Goal: Information Seeking & Learning: Learn about a topic

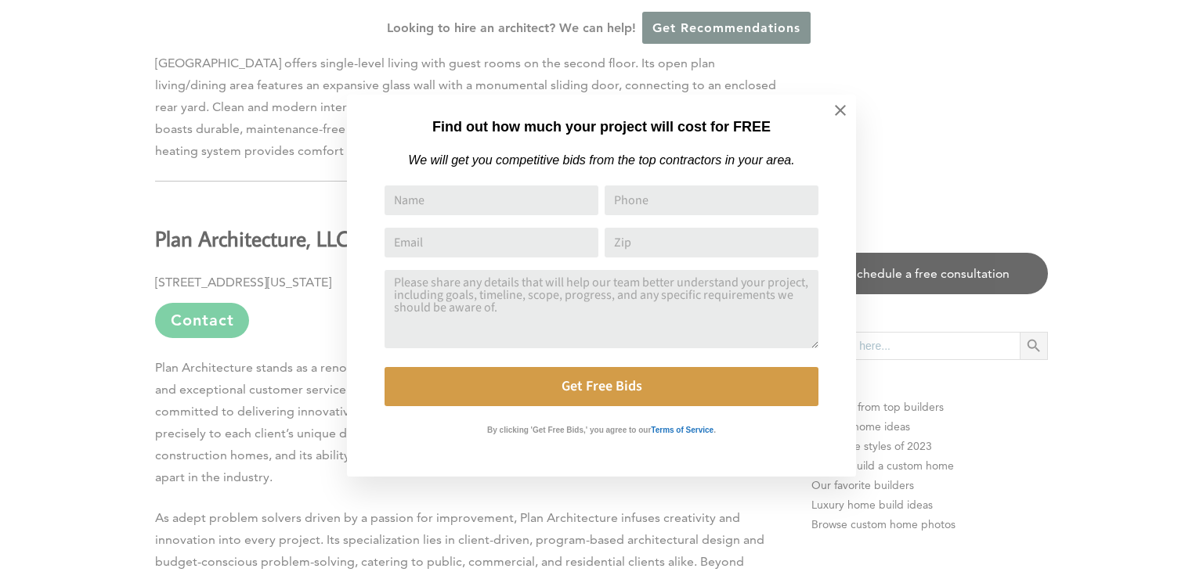
scroll to position [5910, 0]
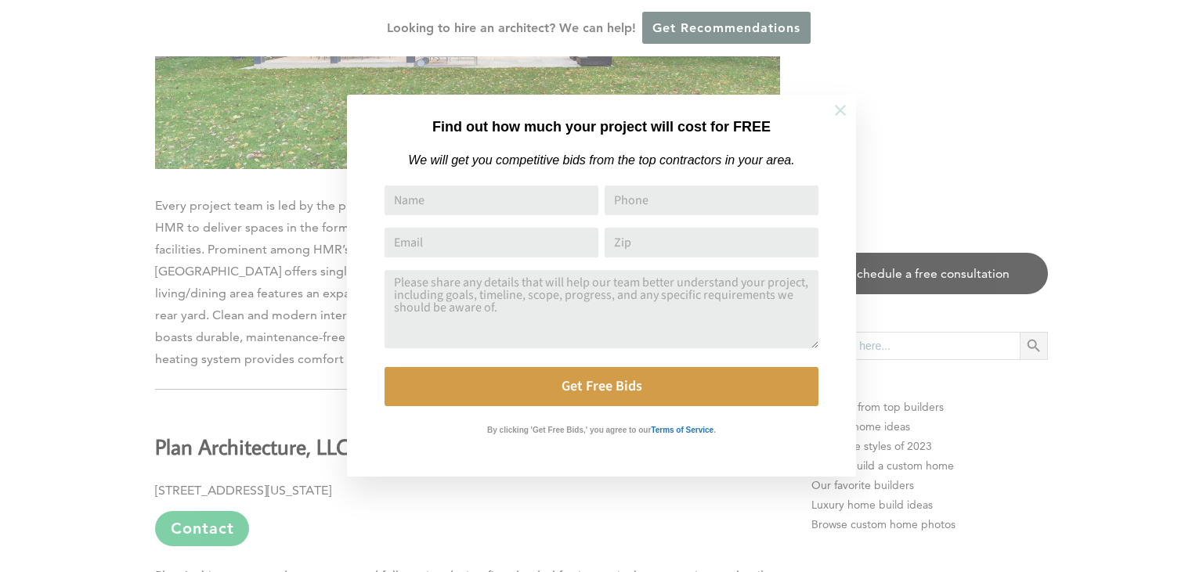
click at [843, 109] on icon at bounding box center [839, 110] width 17 height 17
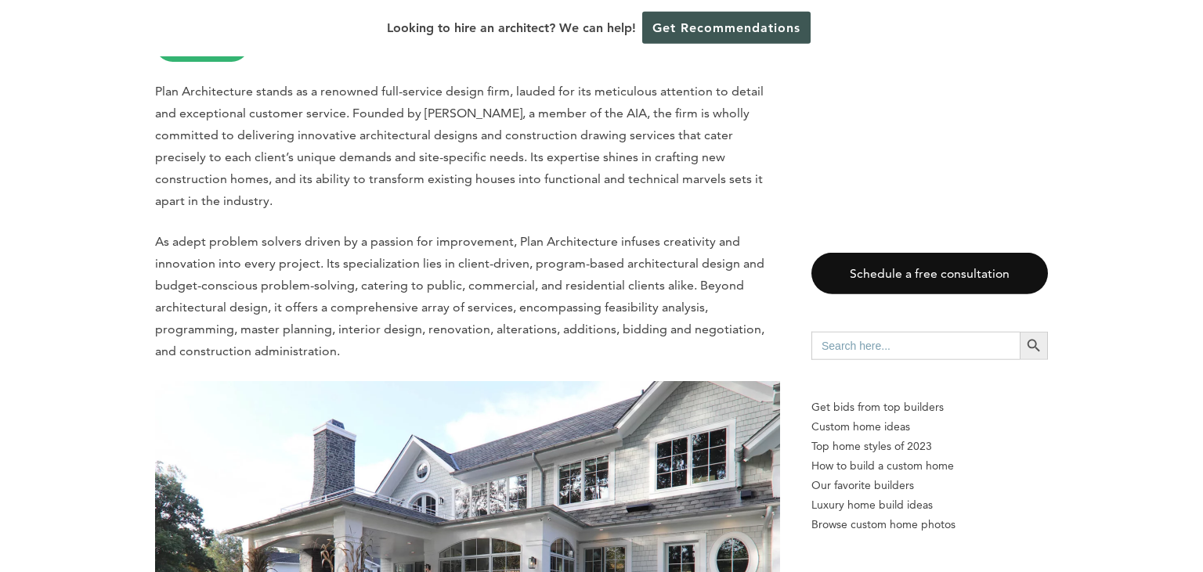
scroll to position [6472, 0]
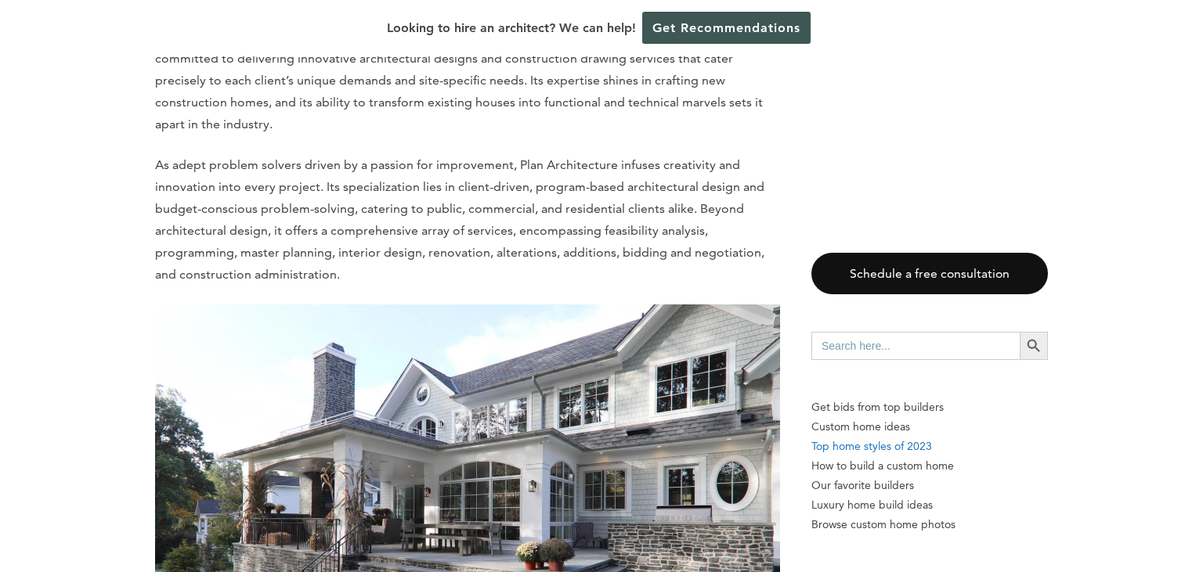
click at [891, 447] on p "Top home styles of 2023" at bounding box center [929, 447] width 236 height 20
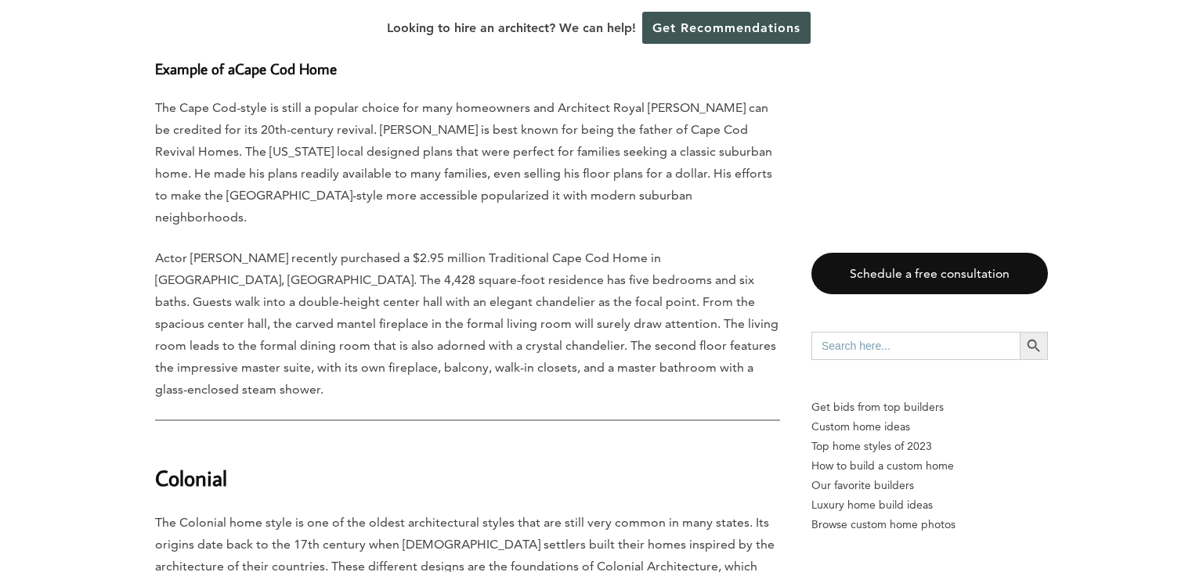
scroll to position [1736, 0]
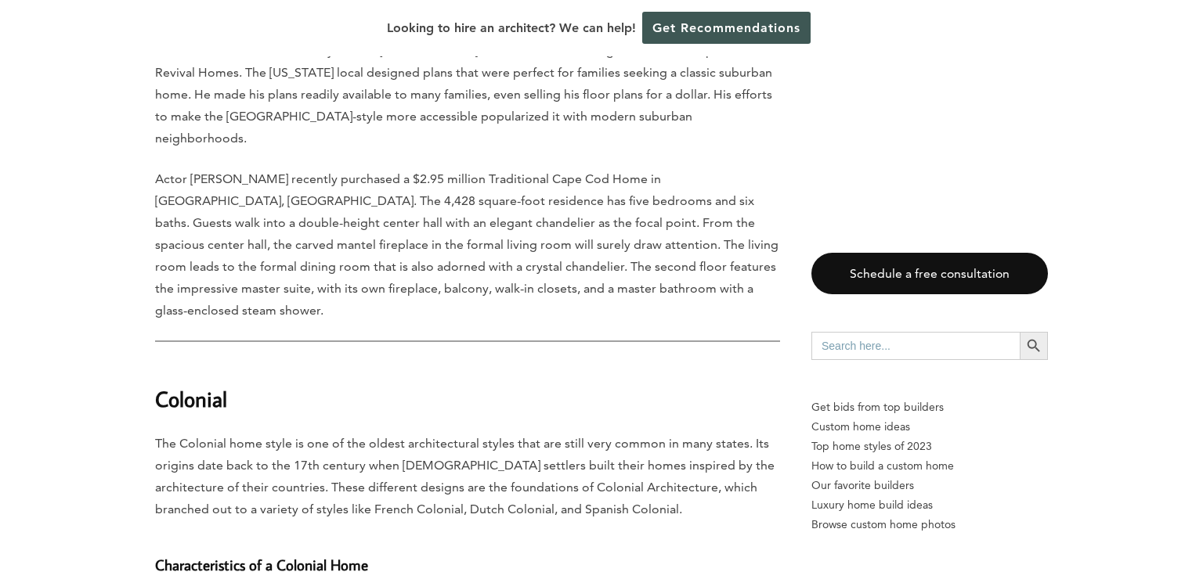
click at [207, 385] on strong "Colonial" at bounding box center [191, 398] width 72 height 27
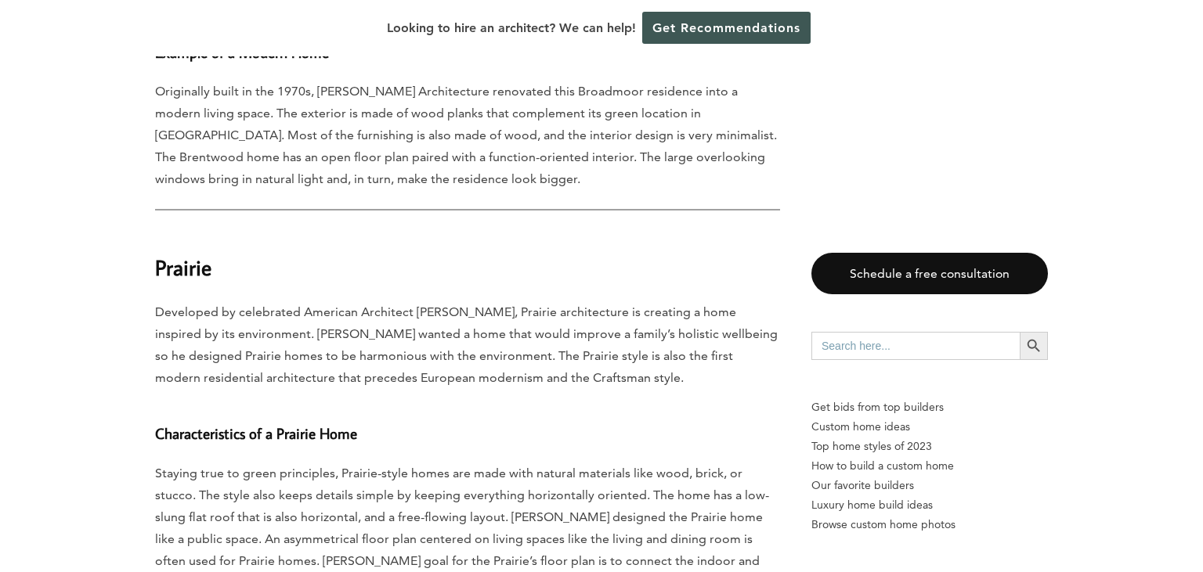
scroll to position [5787, 0]
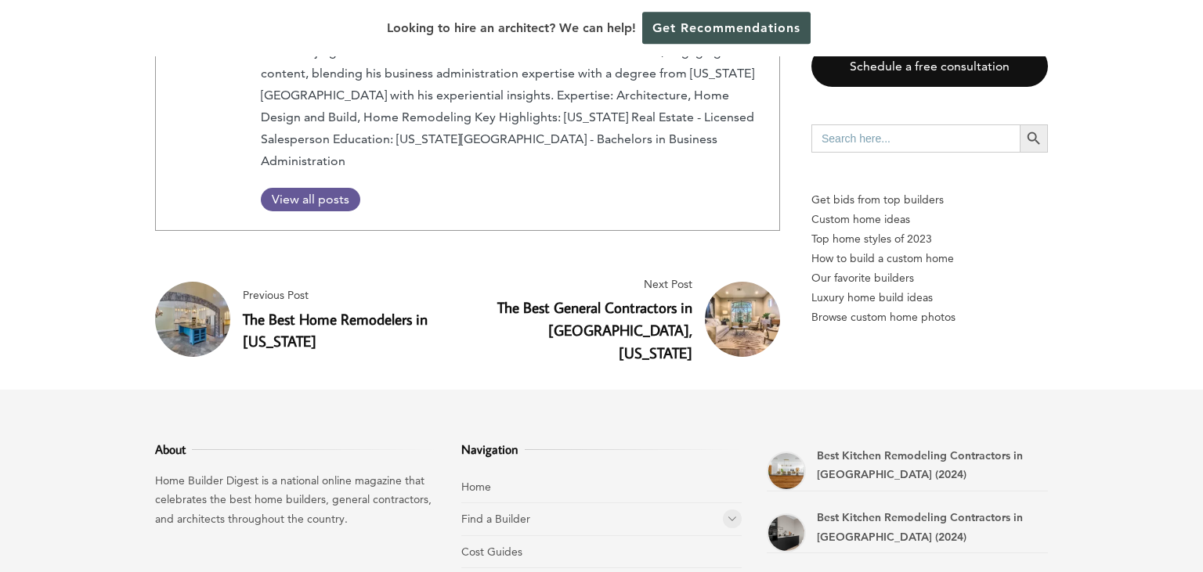
scroll to position [9530, 0]
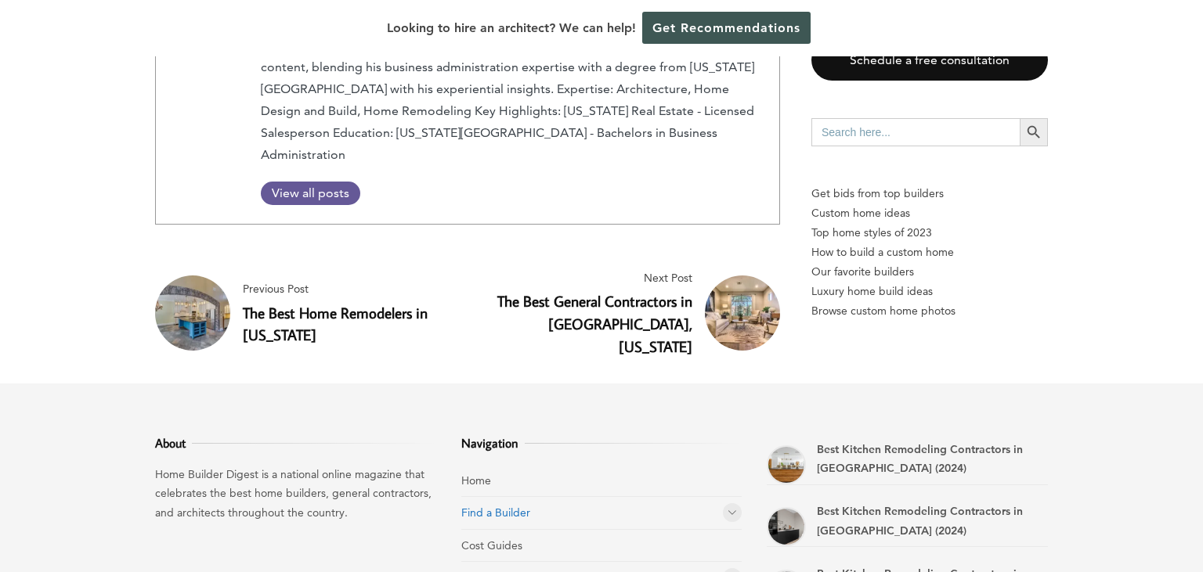
click at [492, 506] on link "Find a Builder" at bounding box center [495, 513] width 69 height 14
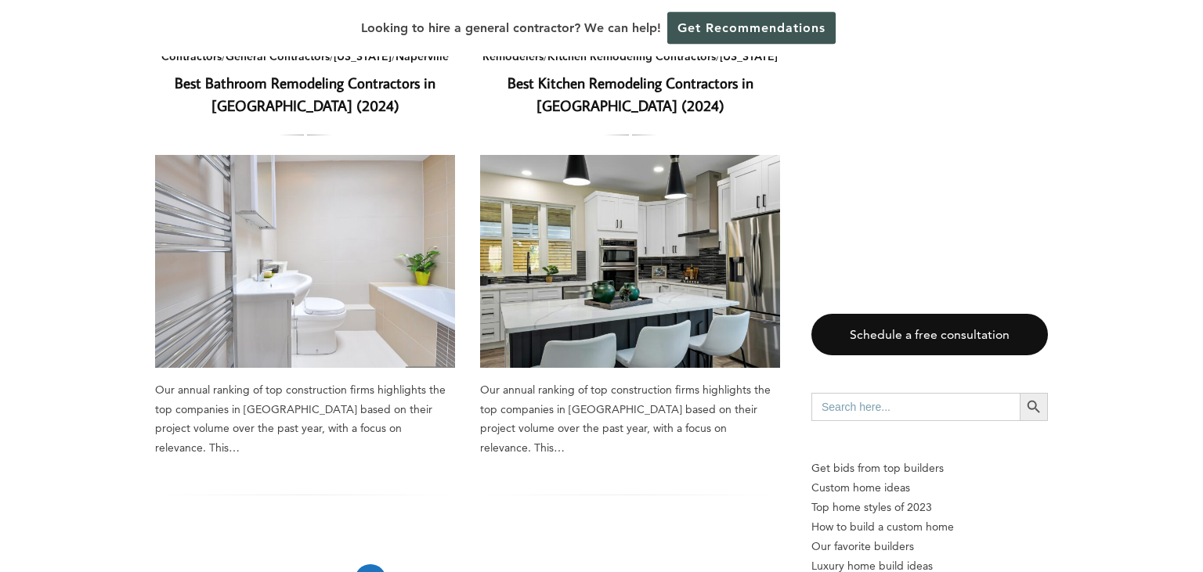
scroll to position [2397, 0]
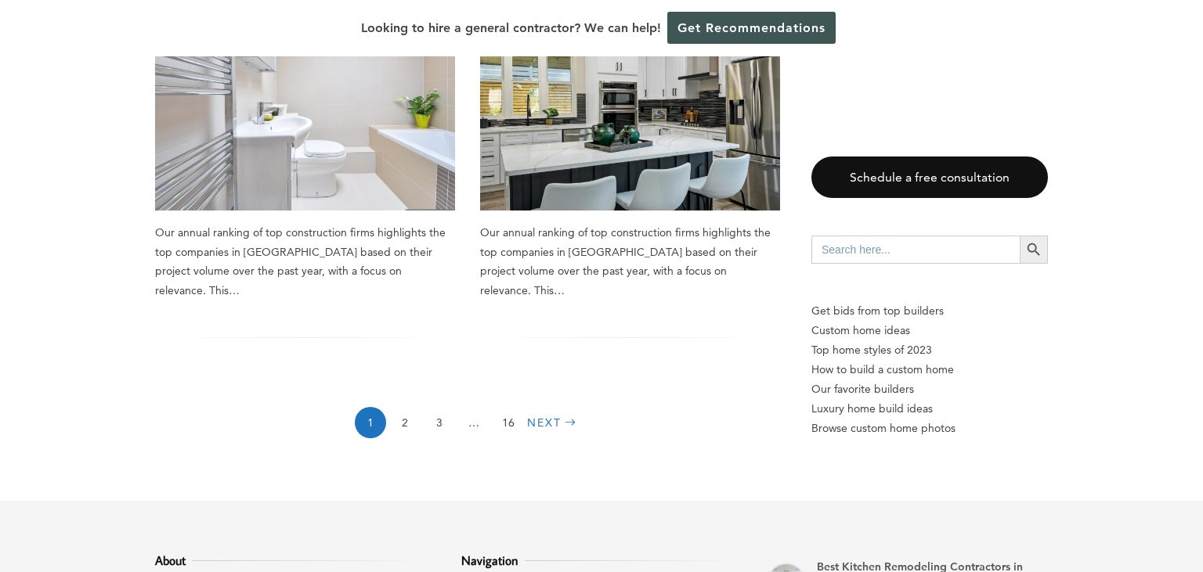
click at [550, 407] on link "Next" at bounding box center [553, 422] width 53 height 31
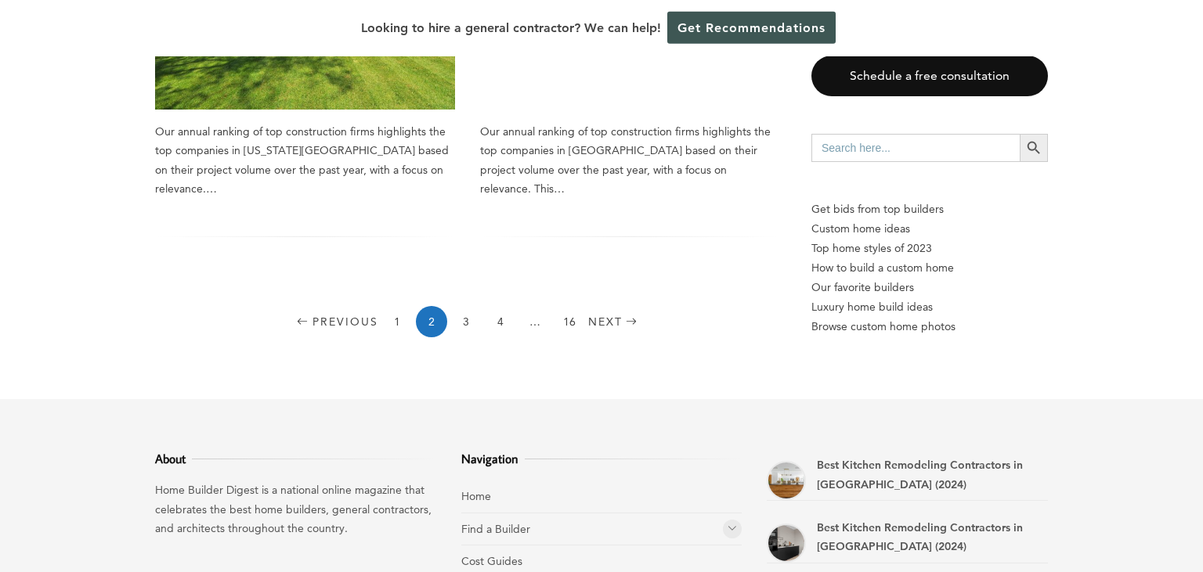
scroll to position [2562, 0]
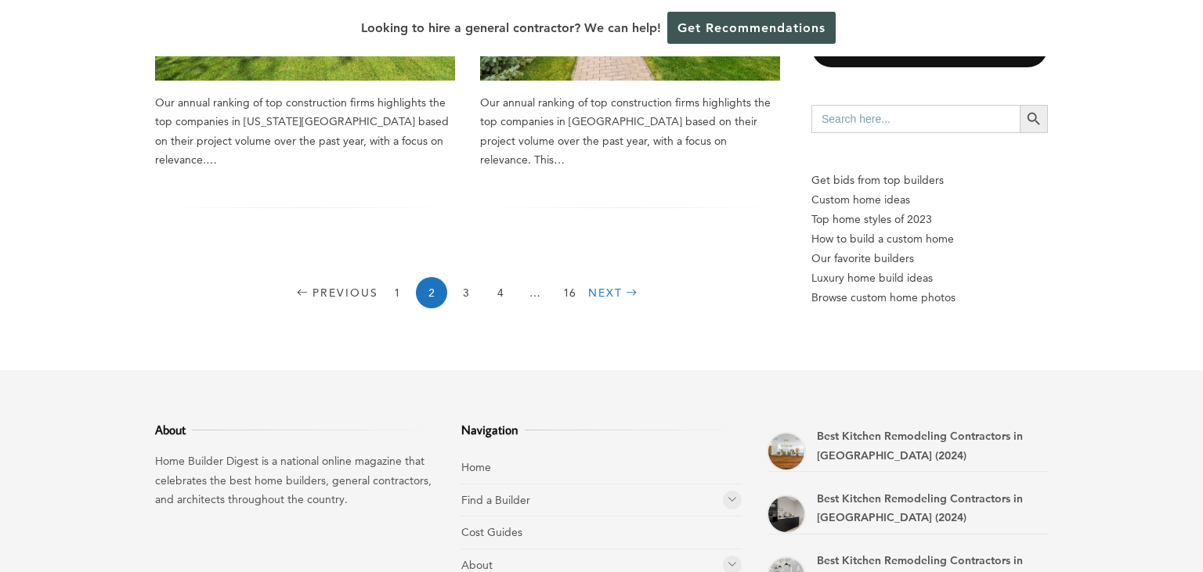
click at [620, 277] on link "Next" at bounding box center [614, 292] width 53 height 31
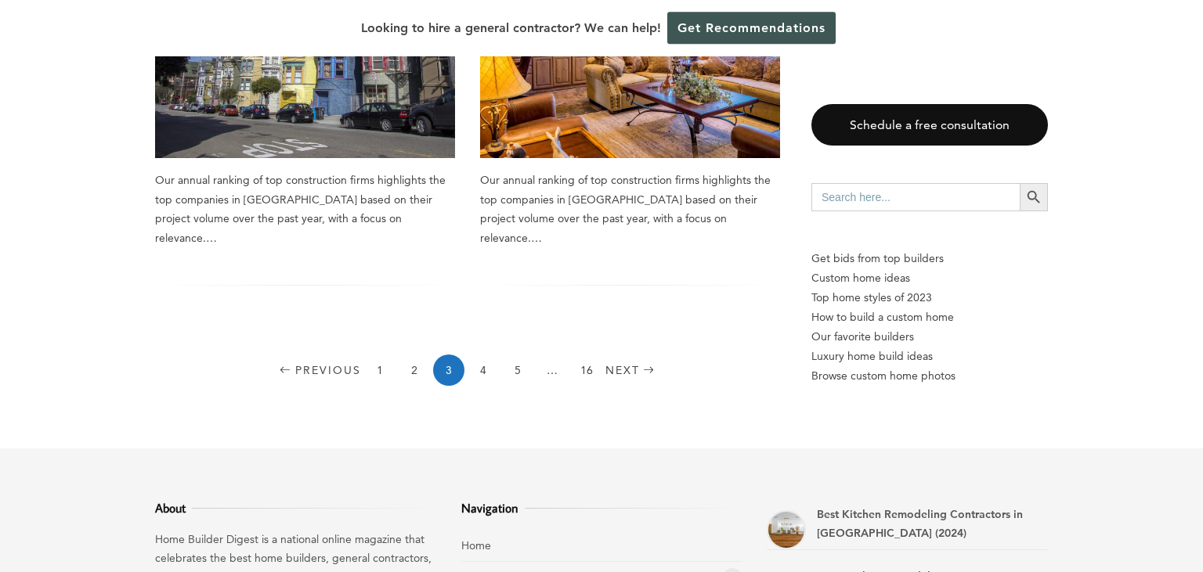
scroll to position [2397, 0]
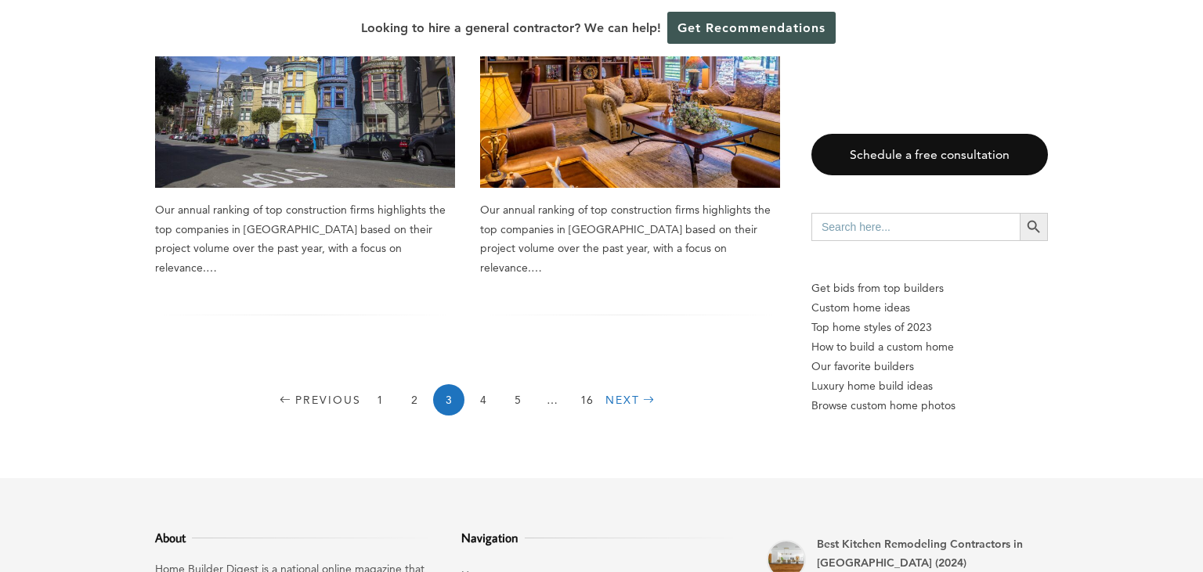
click at [627, 384] on link "Next" at bounding box center [631, 399] width 53 height 31
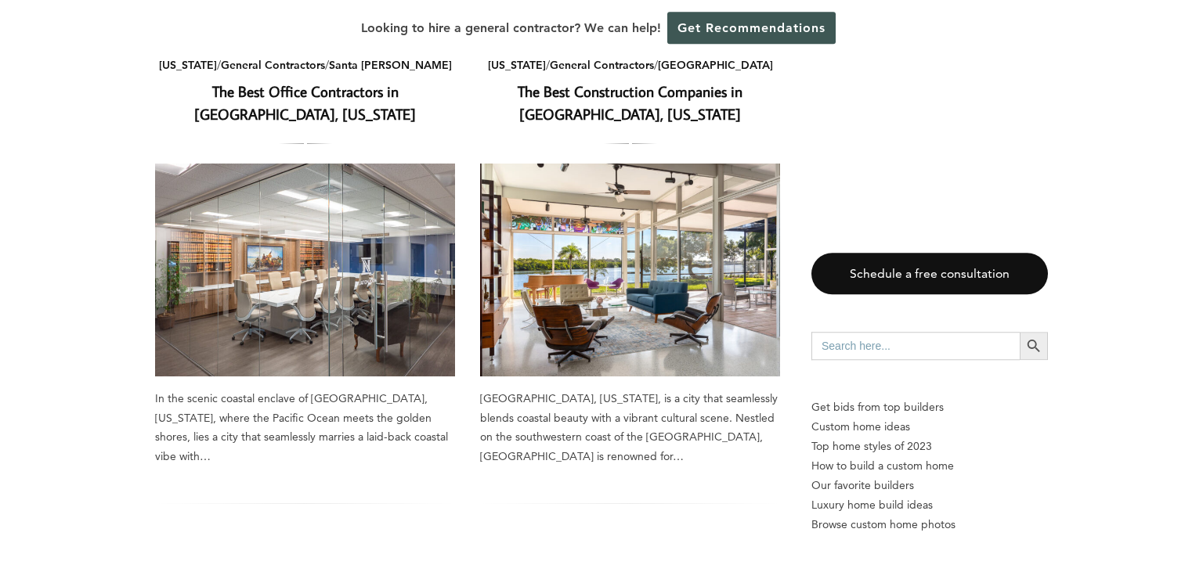
scroll to position [2232, 0]
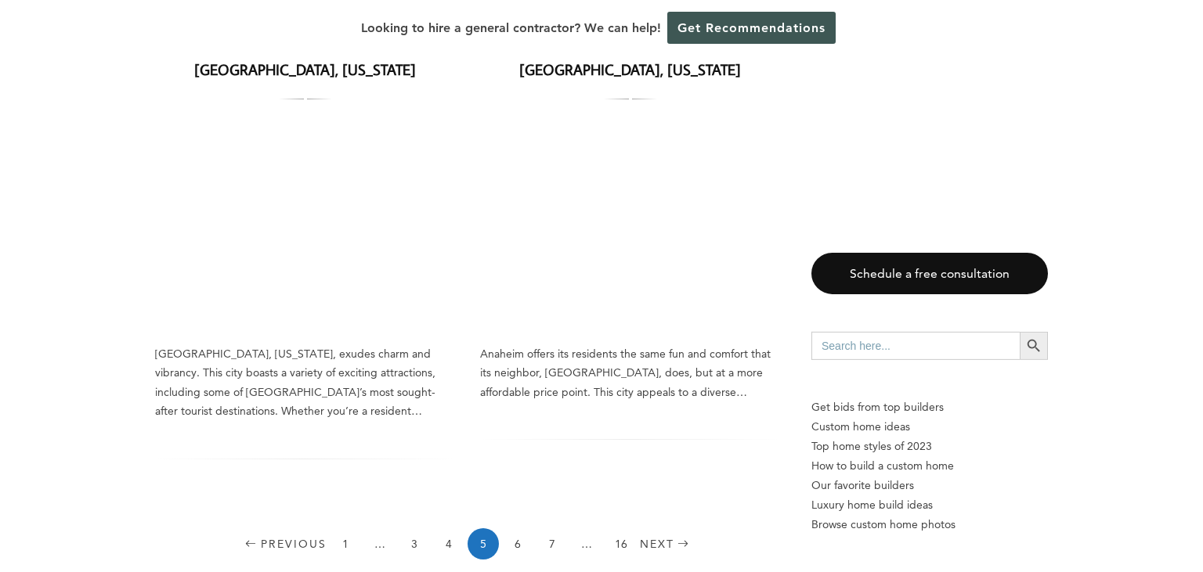
scroll to position [2149, 0]
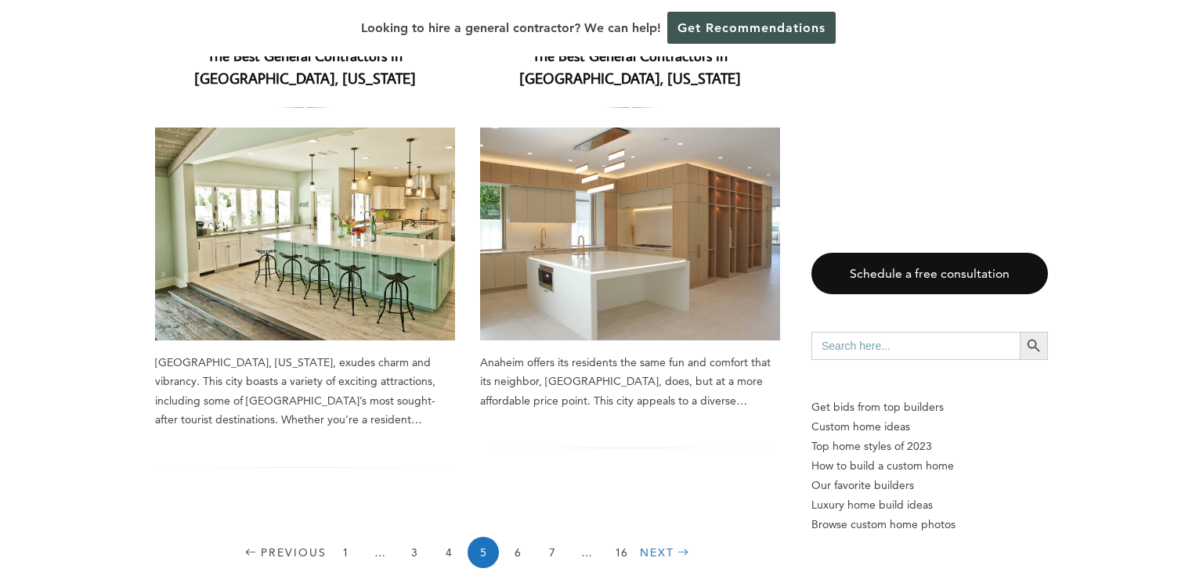
click at [650, 537] on link "Next" at bounding box center [666, 552] width 53 height 31
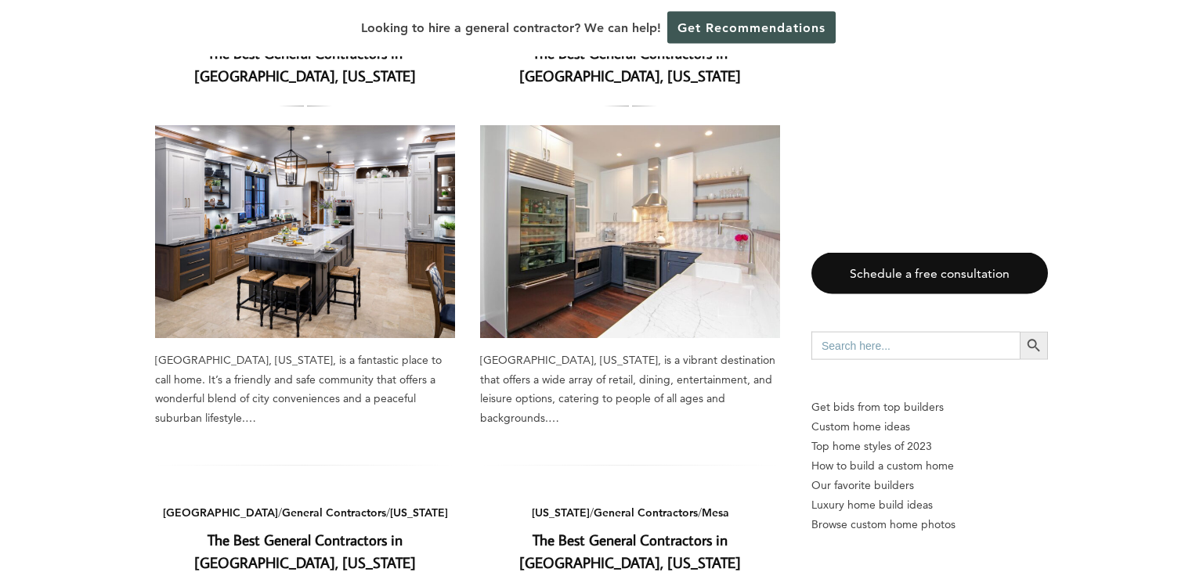
scroll to position [1157, 0]
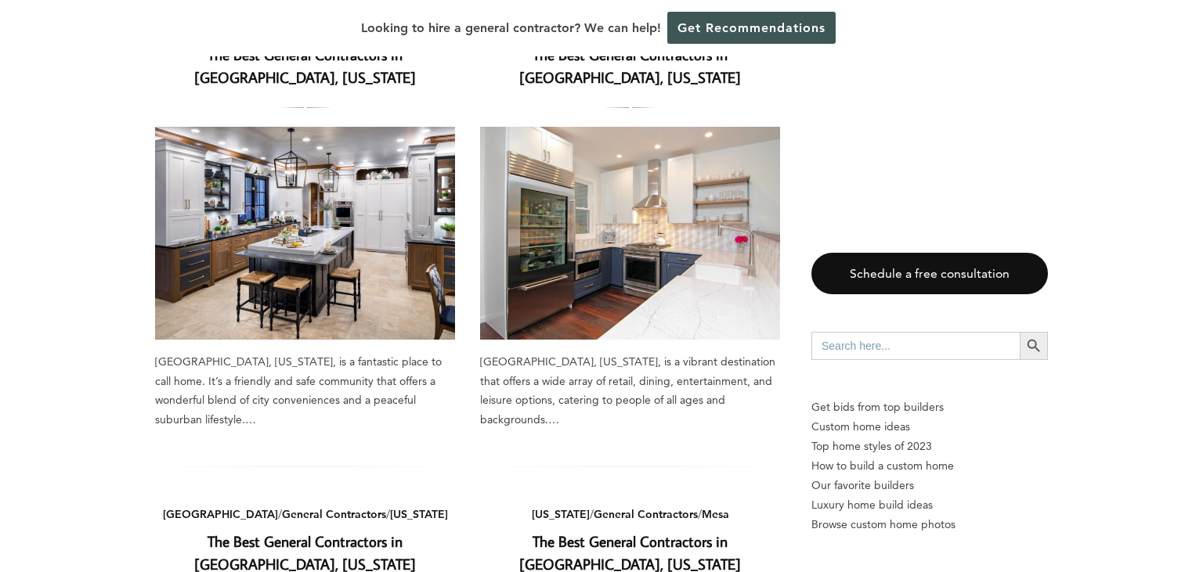
click at [654, 252] on img at bounding box center [630, 233] width 300 height 213
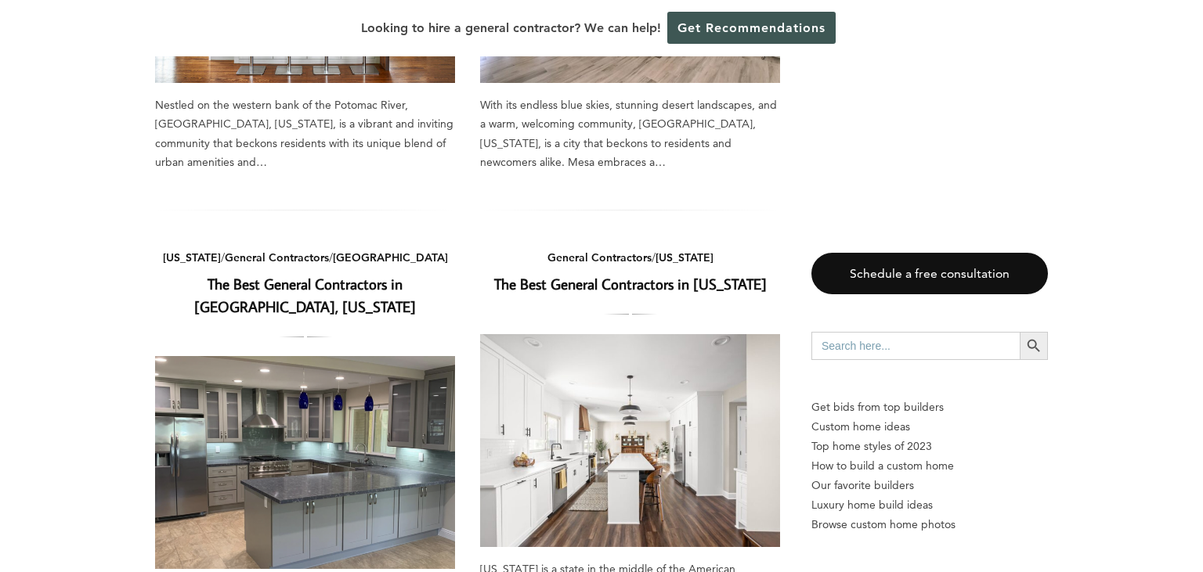
scroll to position [1984, 0]
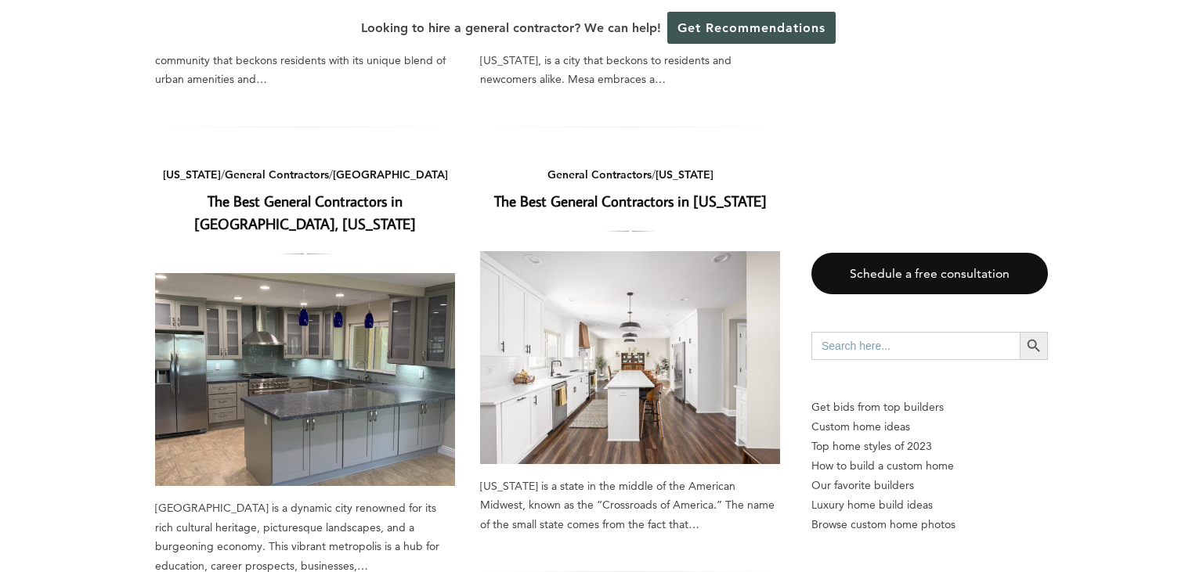
click at [844, 305] on div "Schedule a free consultation Search for: Search Button Get bids from top builde…" at bounding box center [929, 412] width 236 height 319
click at [296, 381] on img at bounding box center [305, 379] width 300 height 213
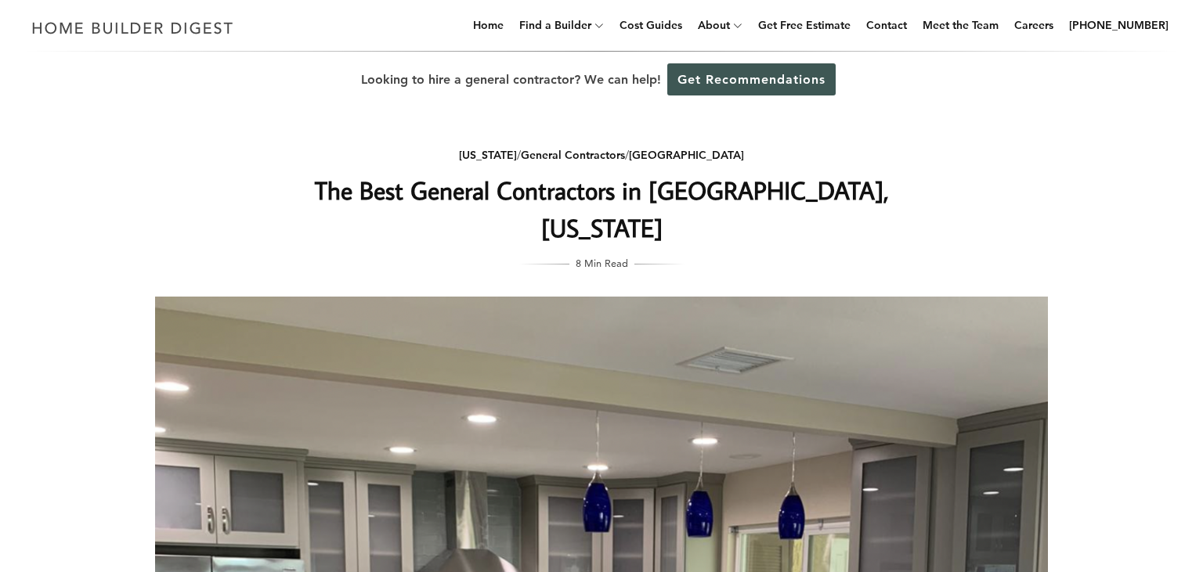
click at [1174, 55] on div "Looking to hire a general contractor? We can help! Get Recommendations" at bounding box center [601, 80] width 1203 height 56
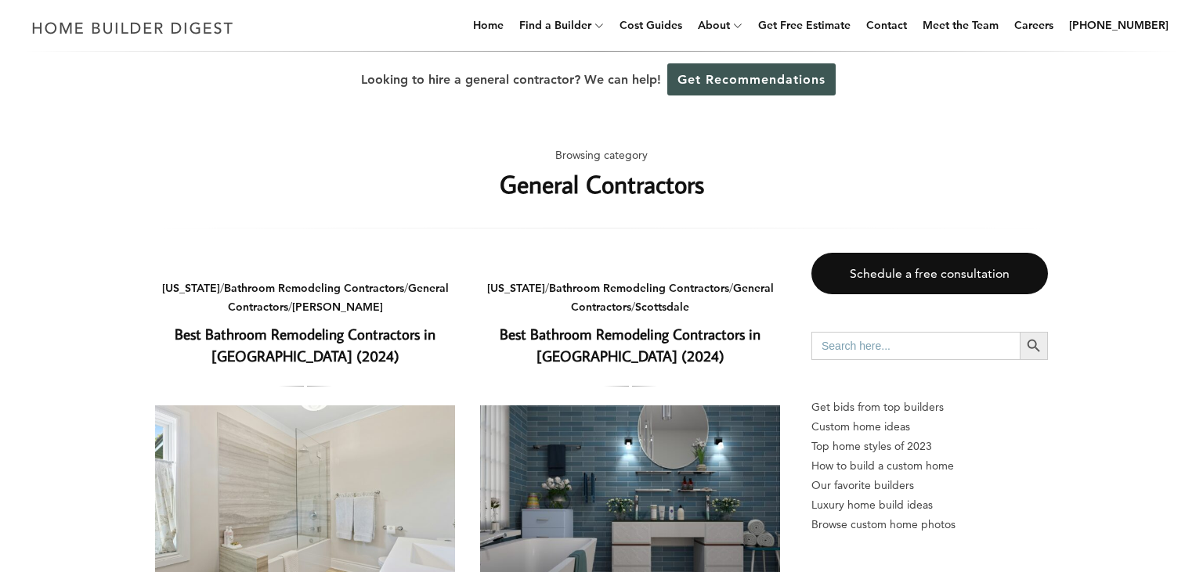
drag, startPoint x: 368, startPoint y: 135, endPoint x: 1027, endPoint y: 186, distance: 661.2
click at [1030, 191] on div "Browsing category General Contractors" at bounding box center [601, 181] width 893 height 96
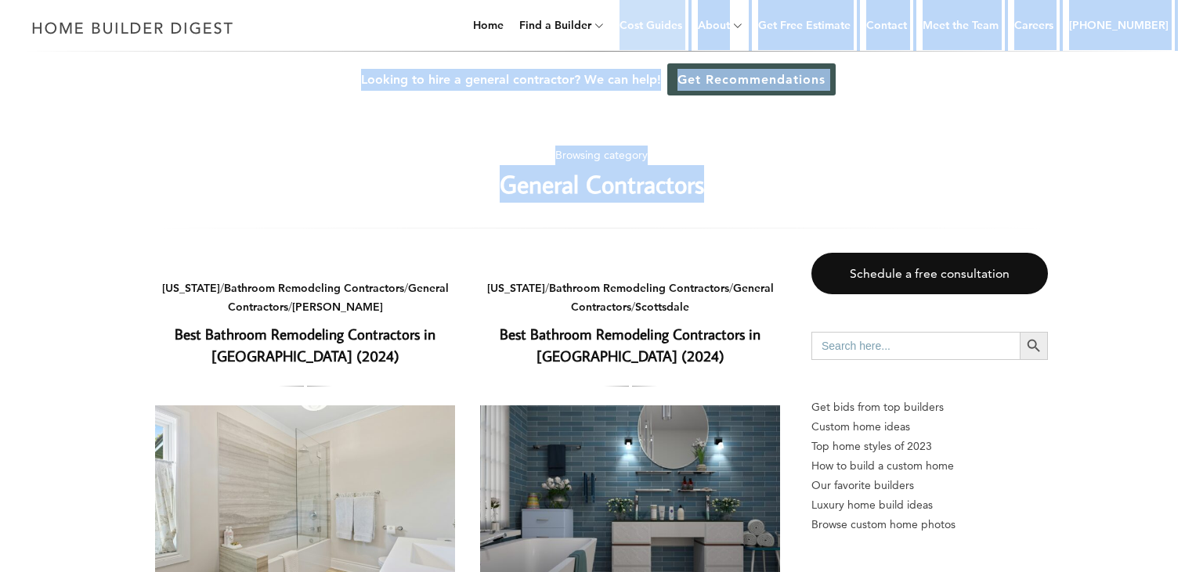
drag, startPoint x: 1027, startPoint y: 186, endPoint x: 640, endPoint y: 42, distance: 413.4
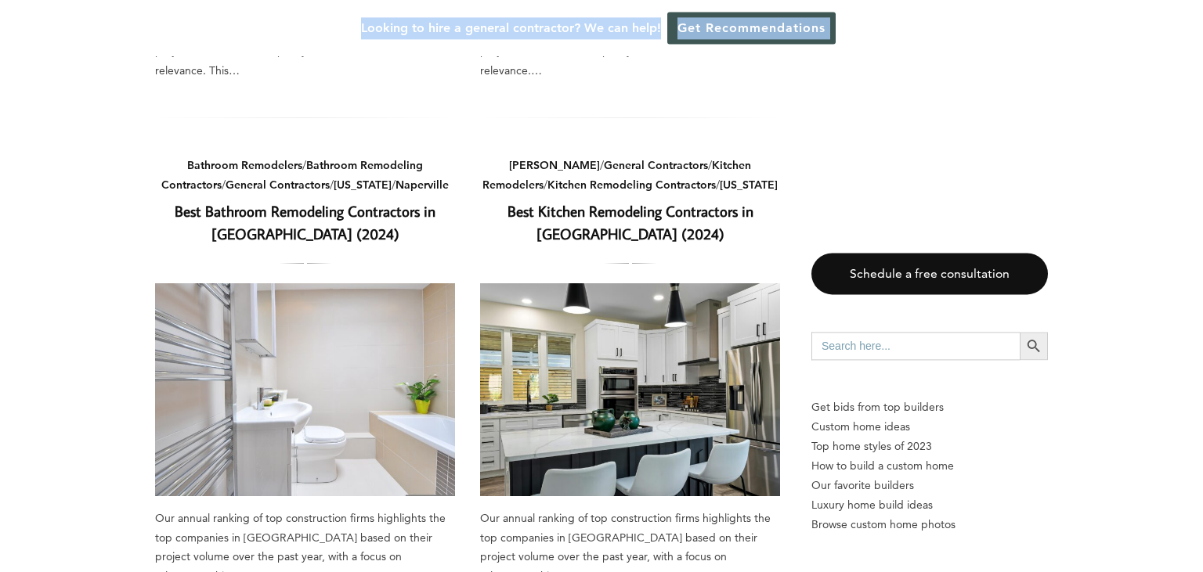
scroll to position [804, 0]
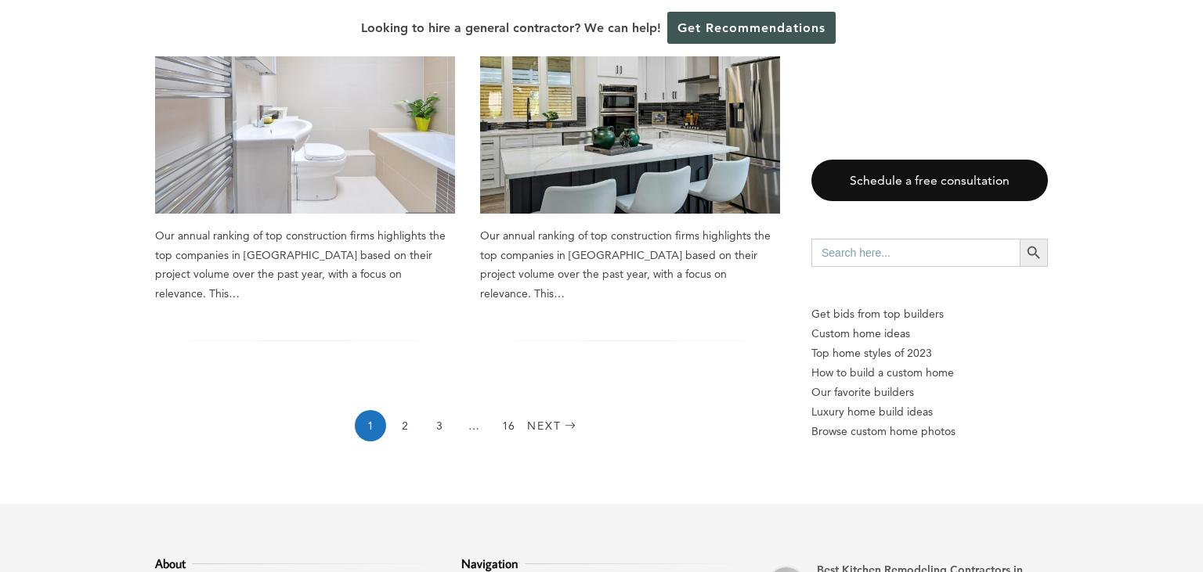
scroll to position [2398, 0]
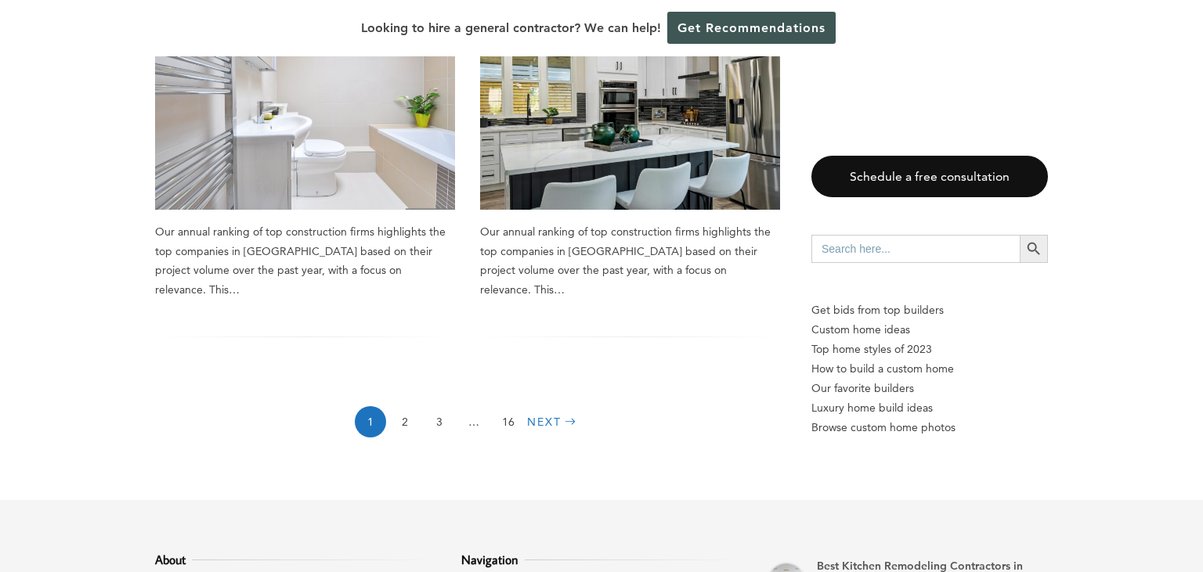
click at [545, 406] on link "Next" at bounding box center [553, 421] width 53 height 31
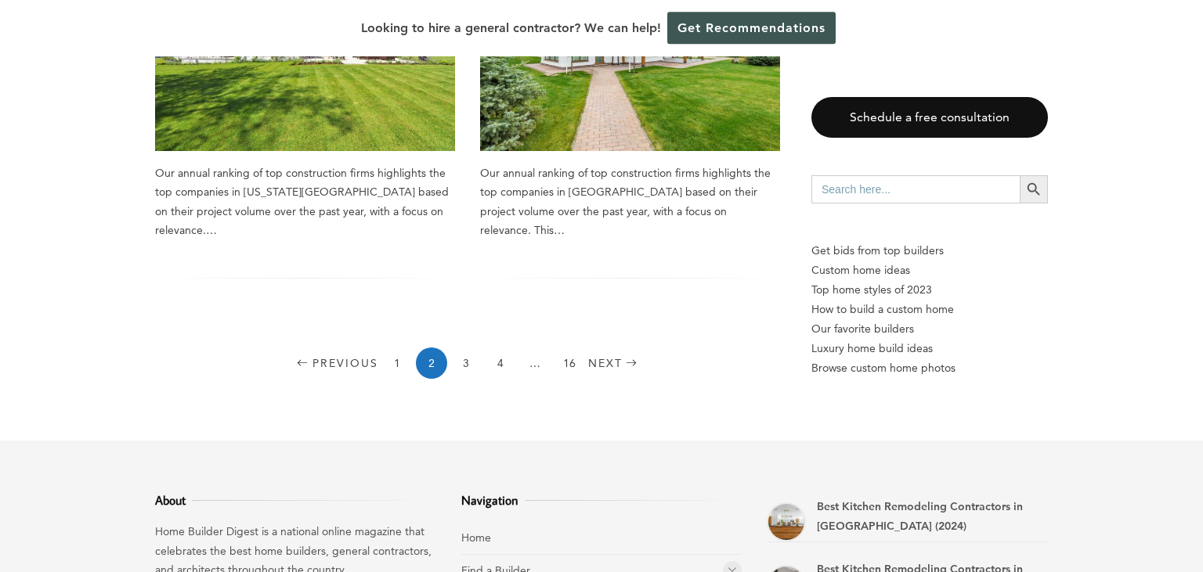
scroll to position [2499, 0]
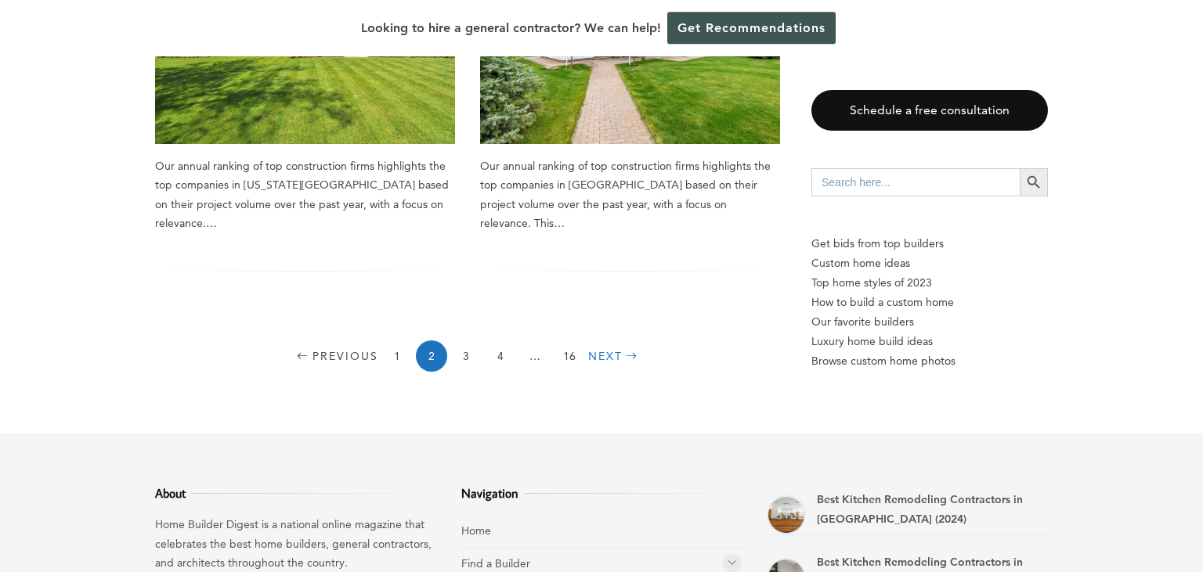
click at [600, 341] on link "Next" at bounding box center [614, 356] width 53 height 31
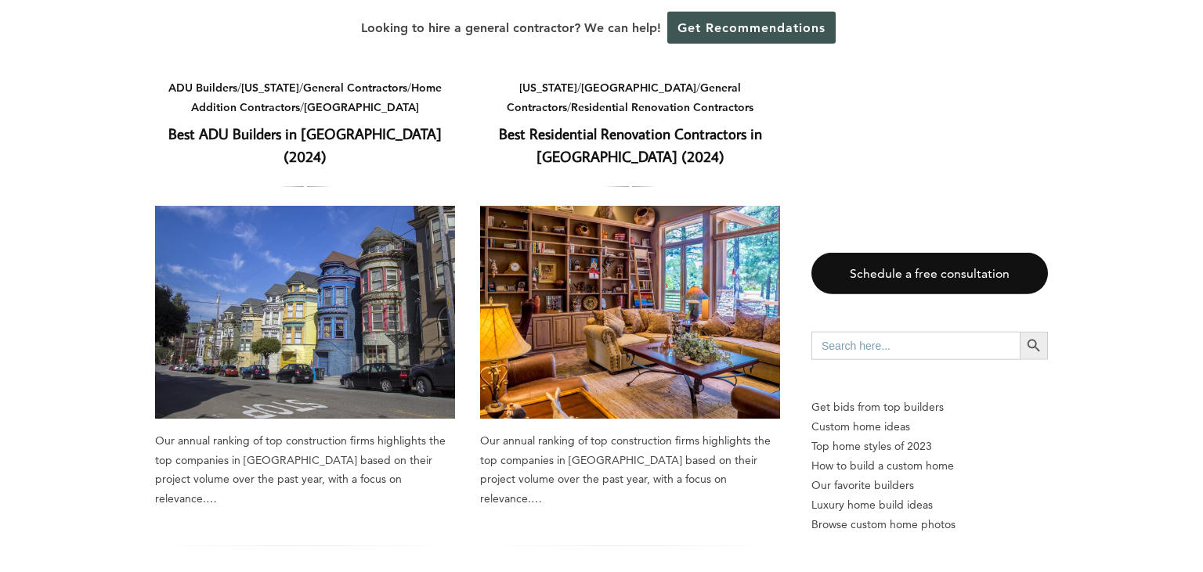
scroll to position [2170, 0]
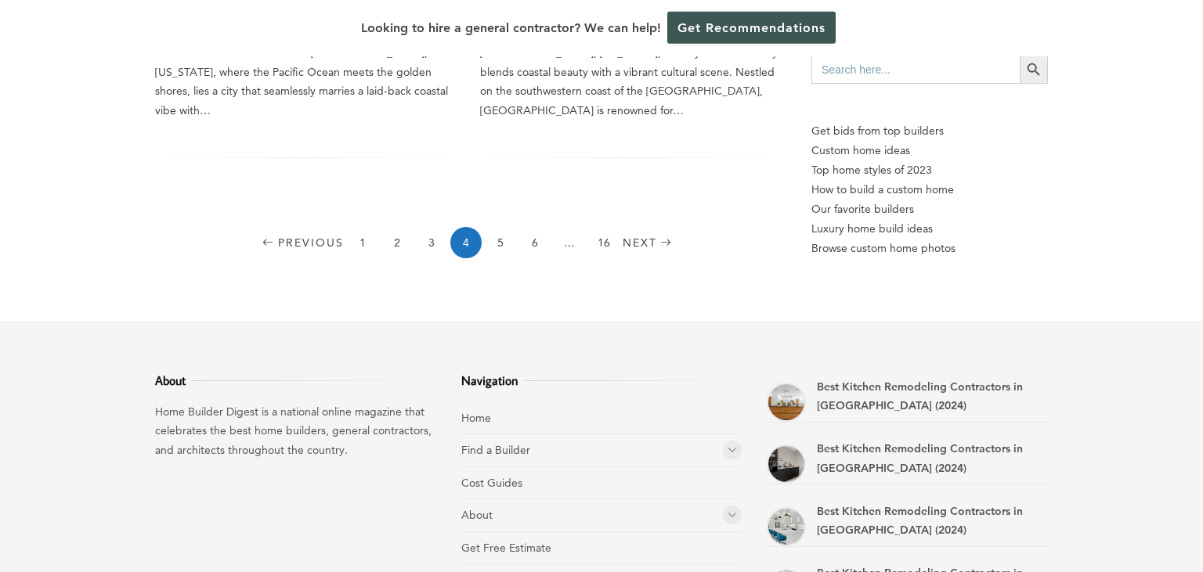
scroll to position [2581, 0]
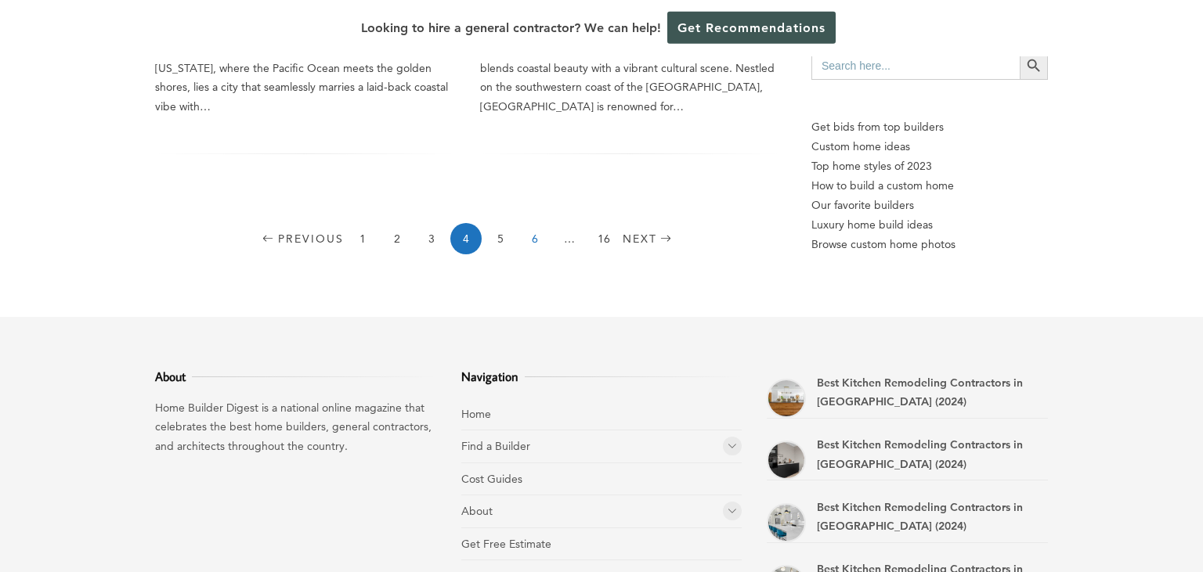
click at [536, 223] on link "6" at bounding box center [534, 238] width 31 height 31
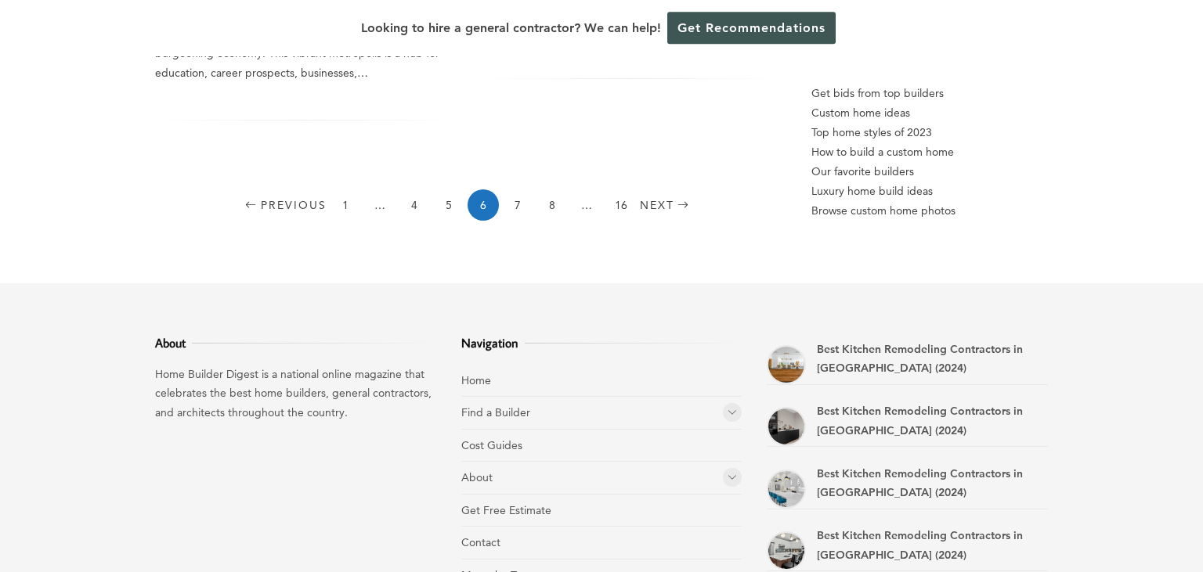
scroll to position [2293, 0]
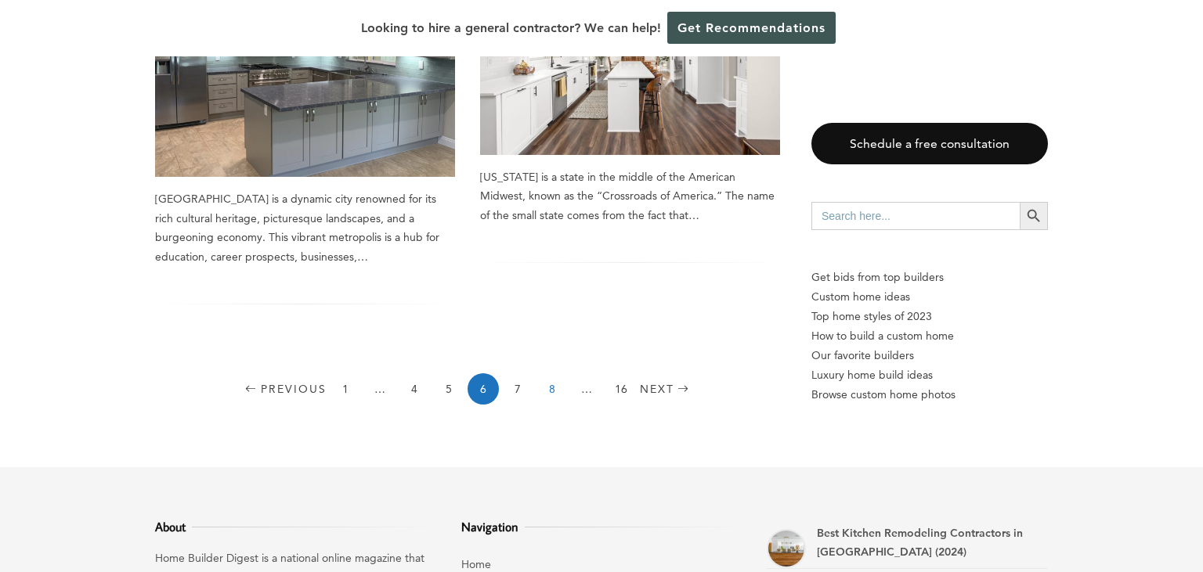
click at [553, 373] on link "8" at bounding box center [551, 388] width 31 height 31
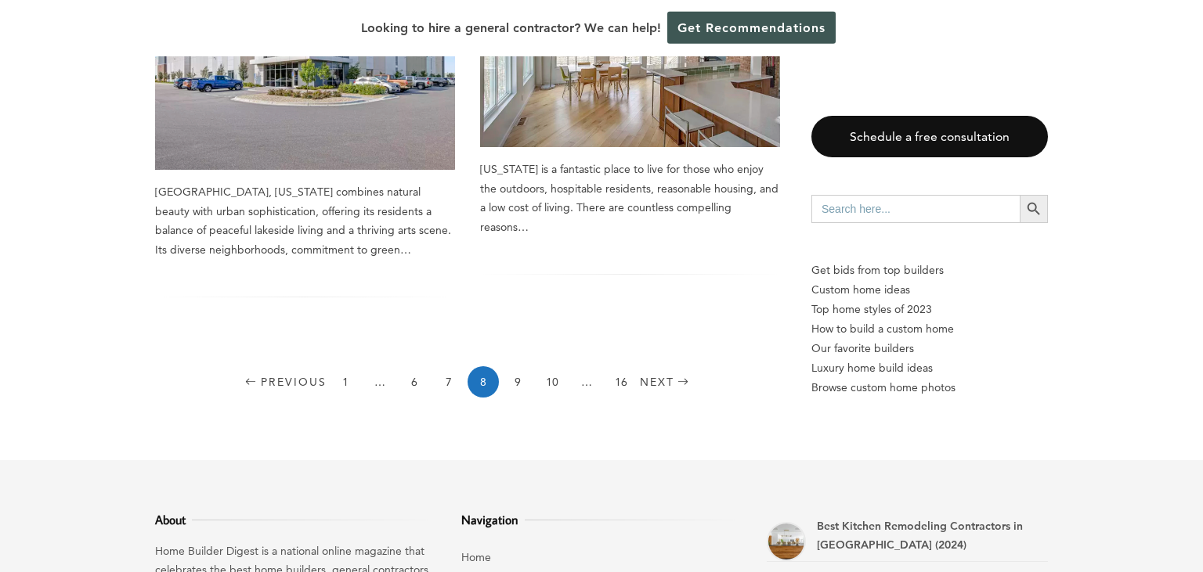
scroll to position [2267, 0]
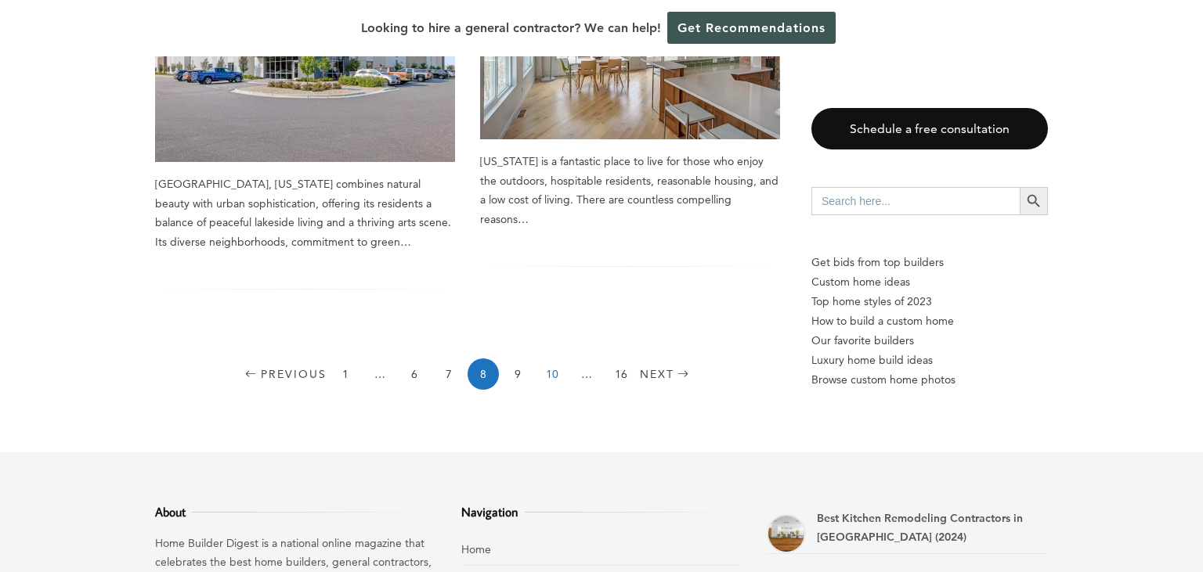
click at [550, 359] on link "10" at bounding box center [551, 374] width 31 height 31
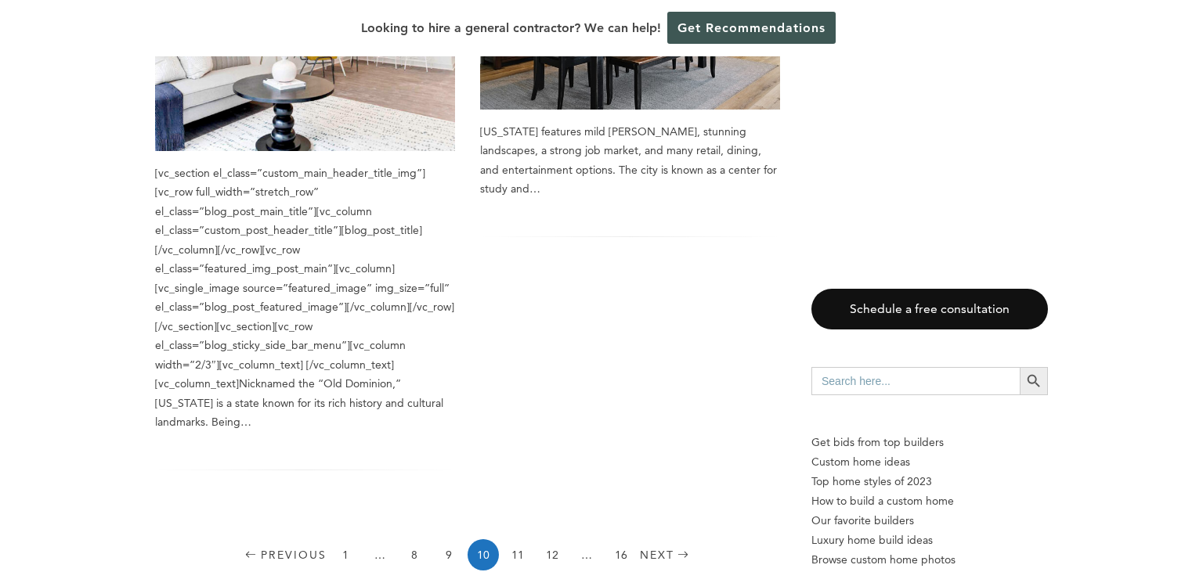
scroll to position [3197, 0]
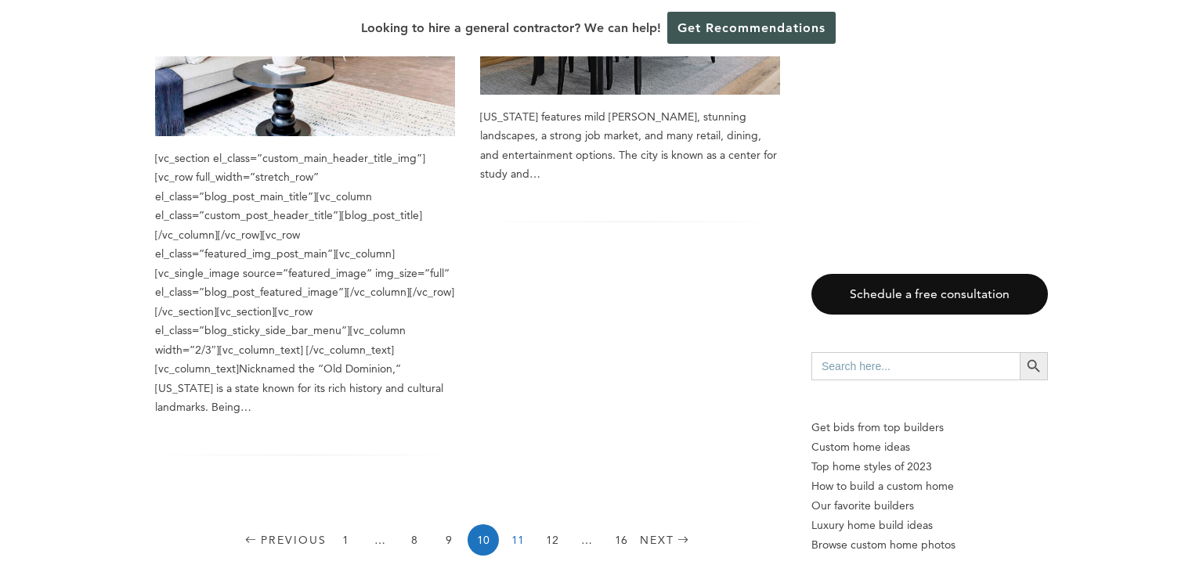
click at [519, 525] on link "11" at bounding box center [517, 540] width 31 height 31
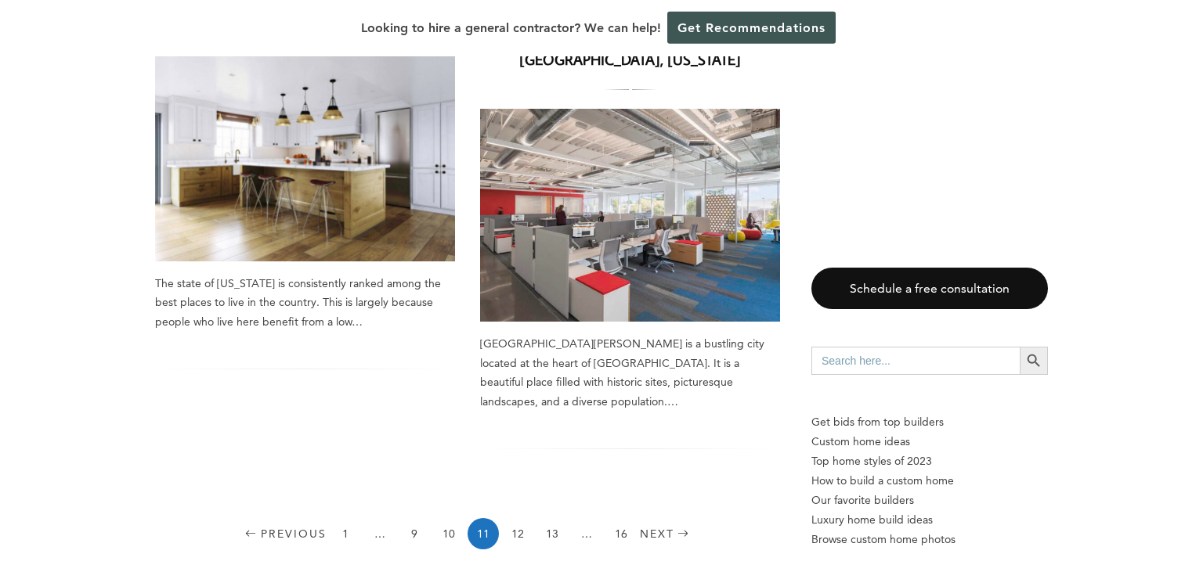
scroll to position [2523, 0]
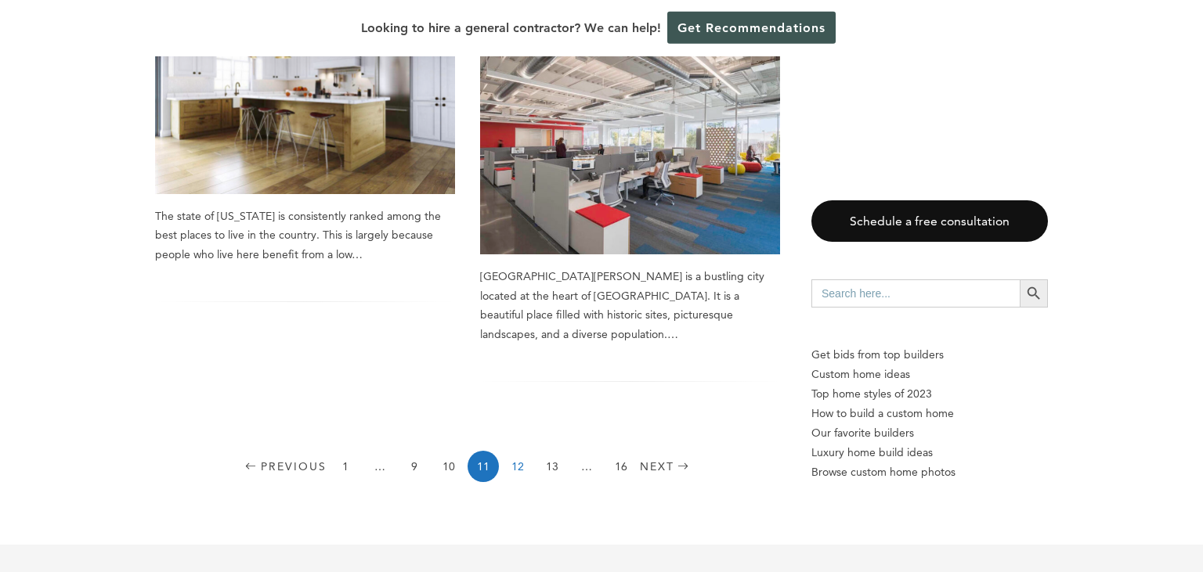
click at [523, 451] on link "12" at bounding box center [517, 466] width 31 height 31
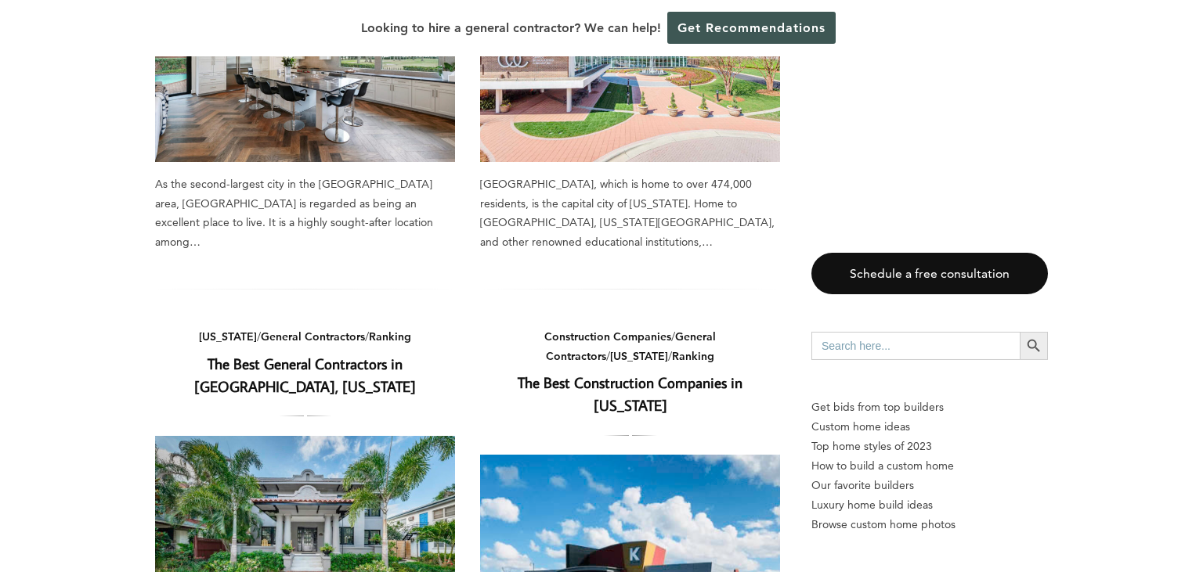
scroll to position [323, 0]
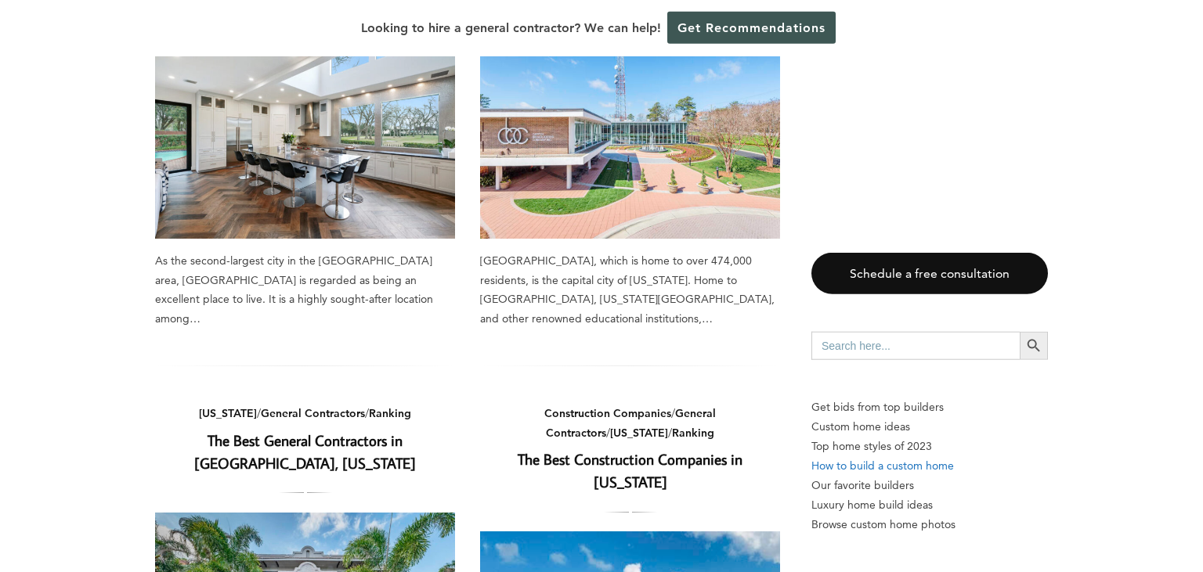
click at [921, 465] on p "How to build a custom home" at bounding box center [929, 466] width 236 height 20
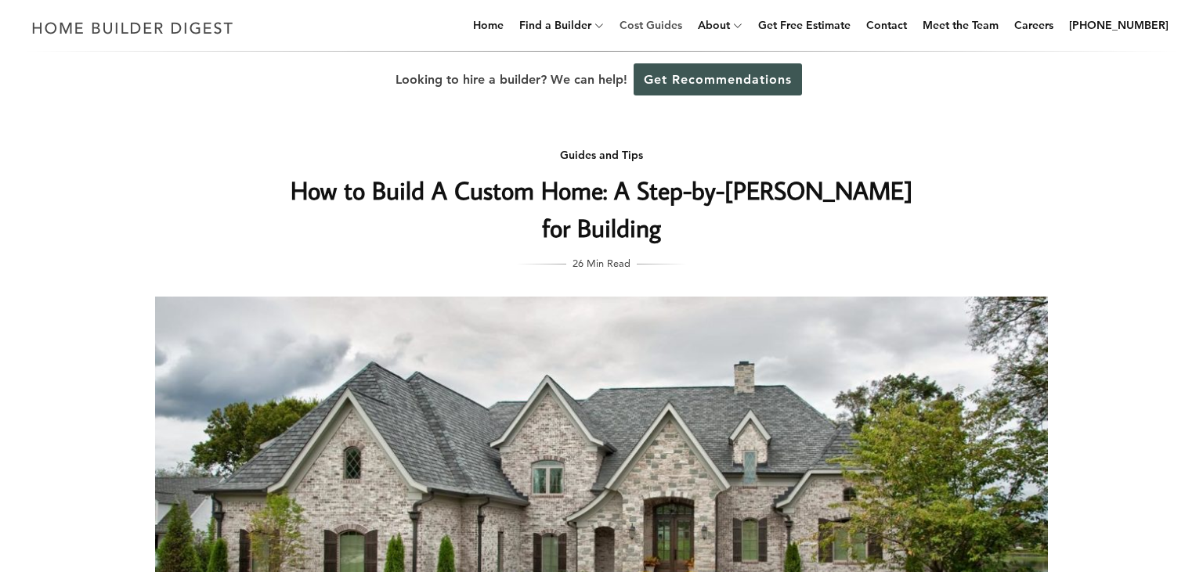
click at [671, 25] on link "Cost Guides" at bounding box center [650, 25] width 75 height 50
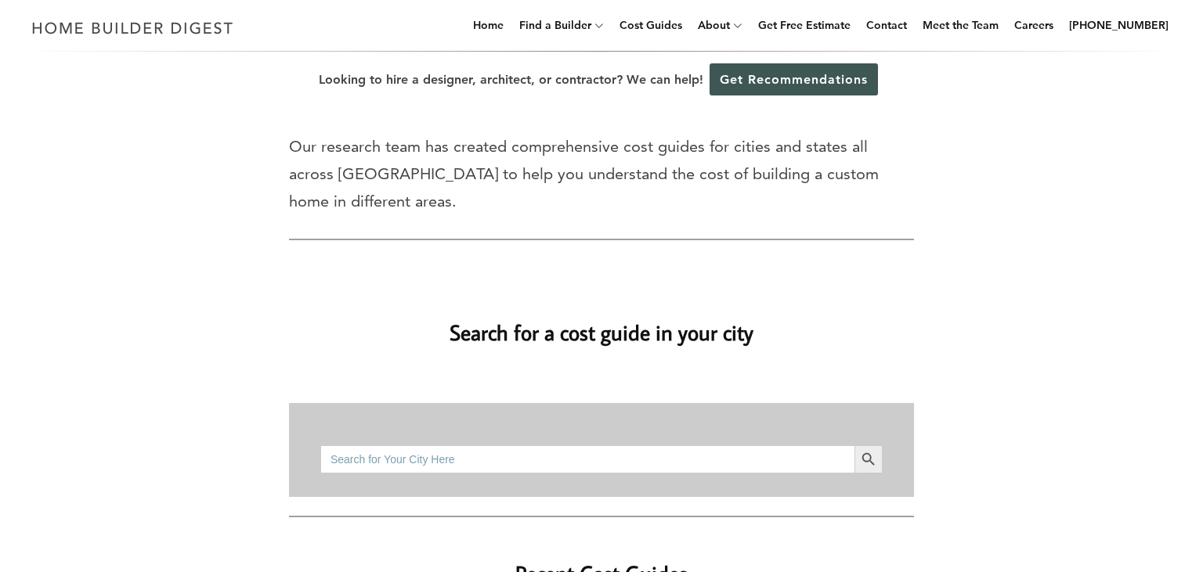
click at [447, 445] on input "Search for:" at bounding box center [587, 459] width 534 height 28
type input "Westwood NJ"
click at [854, 445] on button "Search Button" at bounding box center [868, 459] width 28 height 28
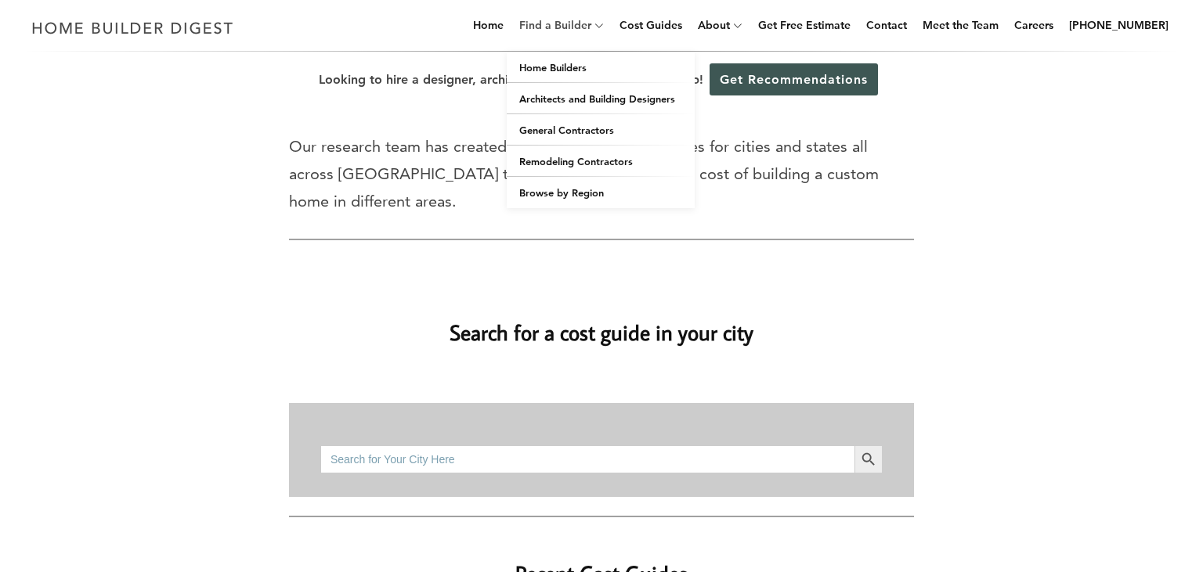
click at [575, 22] on link "Find a Builder" at bounding box center [552, 25] width 78 height 50
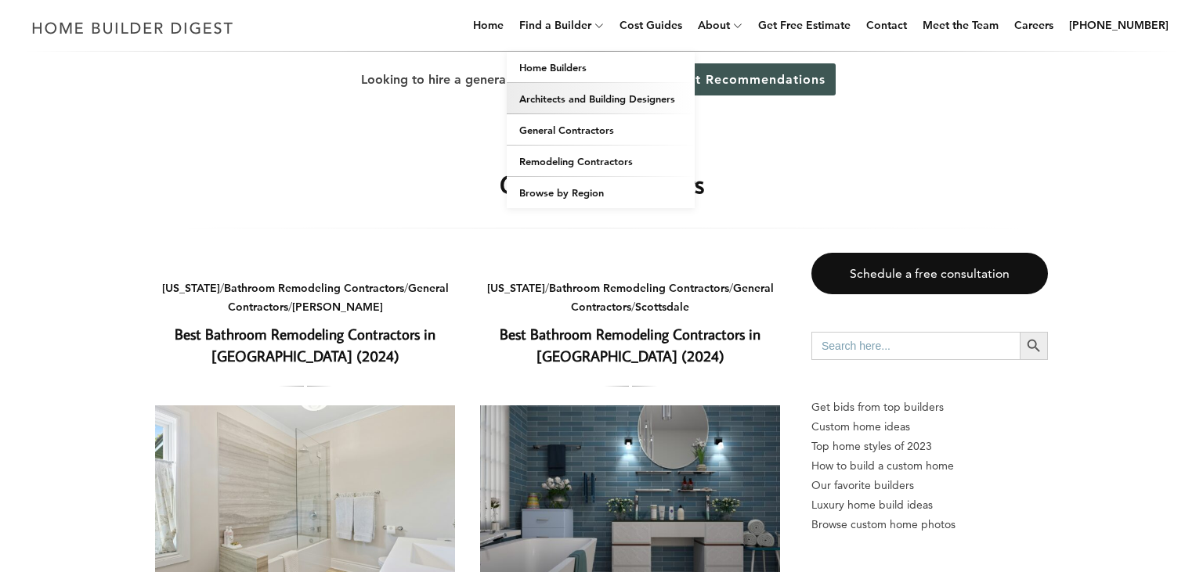
click at [589, 101] on link "Architects and Building Designers" at bounding box center [601, 98] width 188 height 31
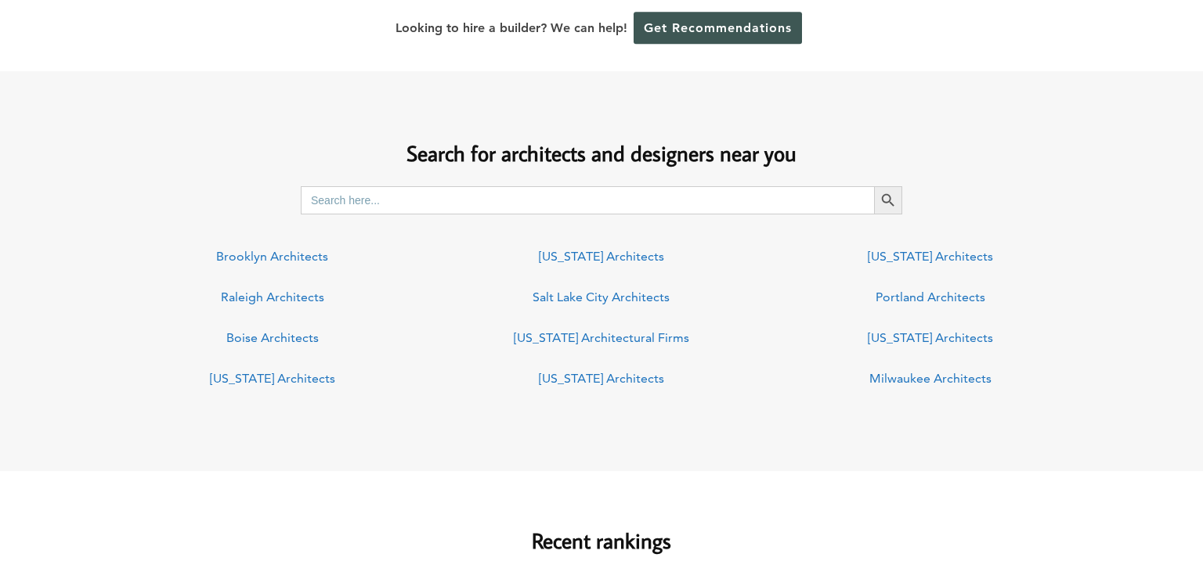
scroll to position [1108, 0]
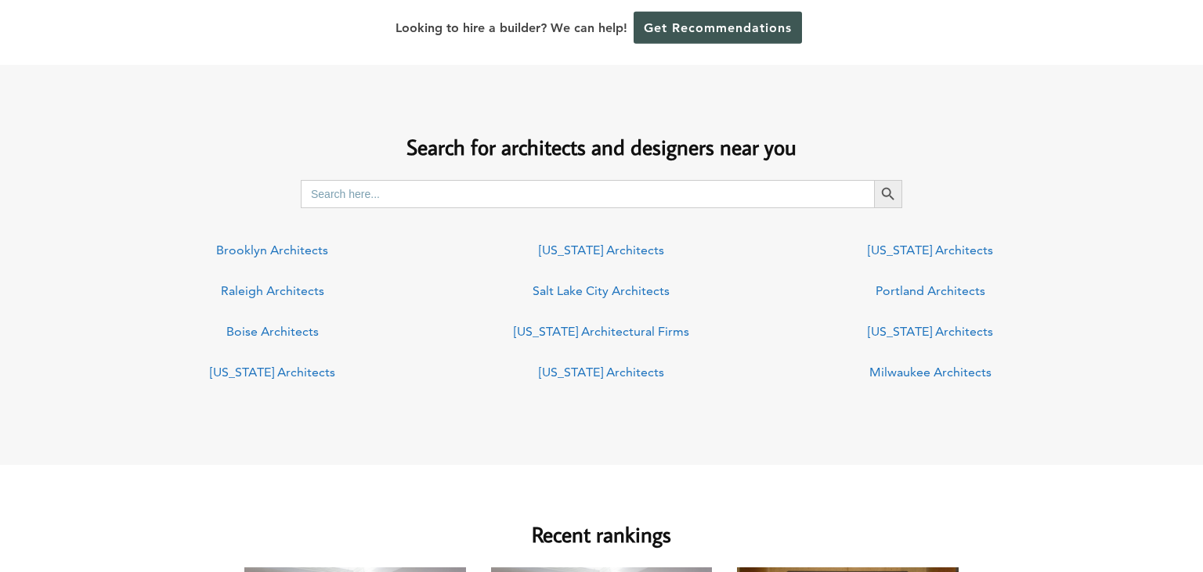
click at [961, 333] on link "[US_STATE] Architects" at bounding box center [929, 331] width 125 height 15
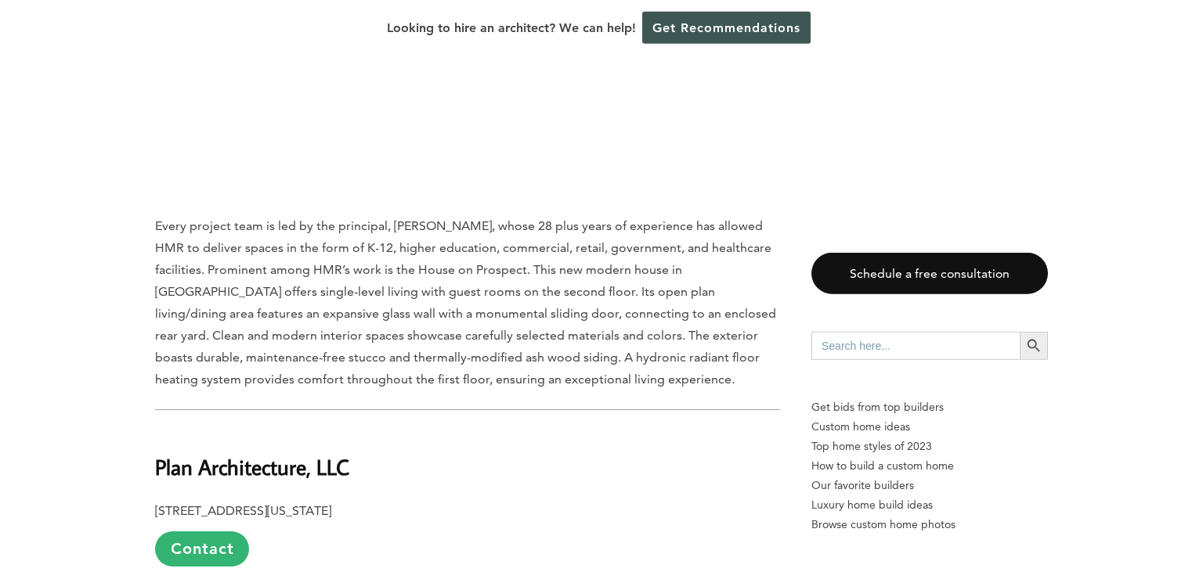
scroll to position [5987, 0]
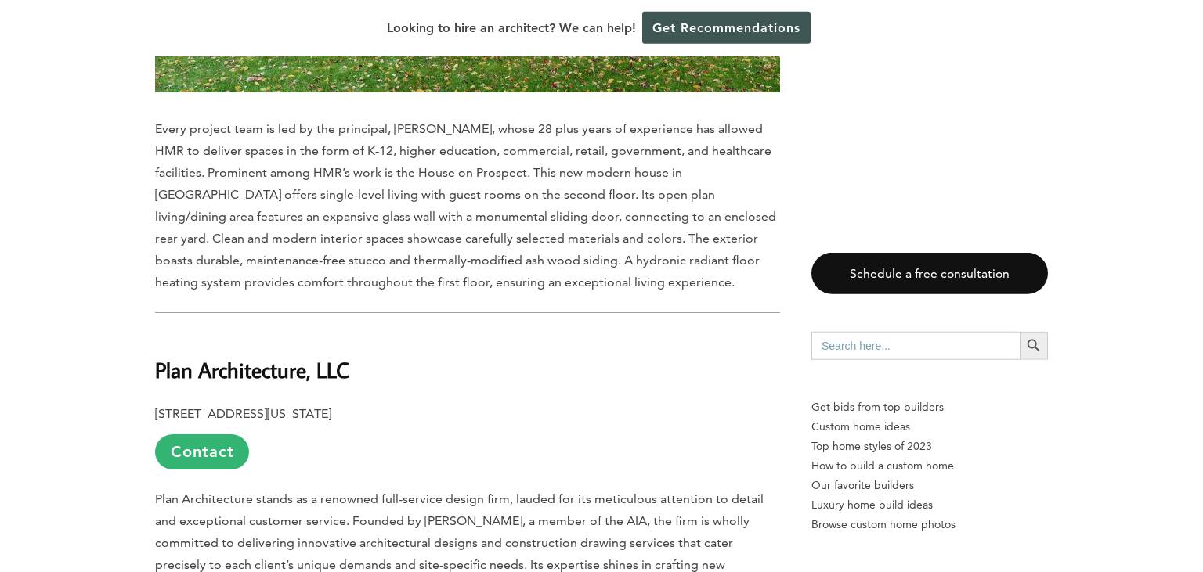
drag, startPoint x: 443, startPoint y: 235, endPoint x: 390, endPoint y: 200, distance: 63.8
drag, startPoint x: 370, startPoint y: 193, endPoint x: 147, endPoint y: 194, distance: 222.3
copy b "Plan Architecture, LLC"
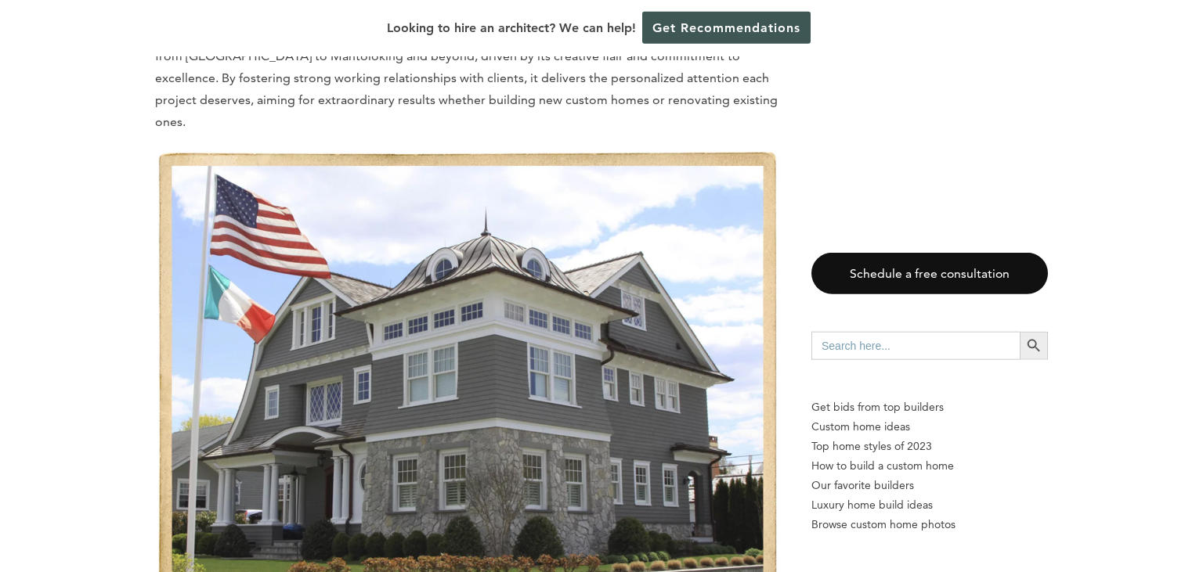
scroll to position [7565, 0]
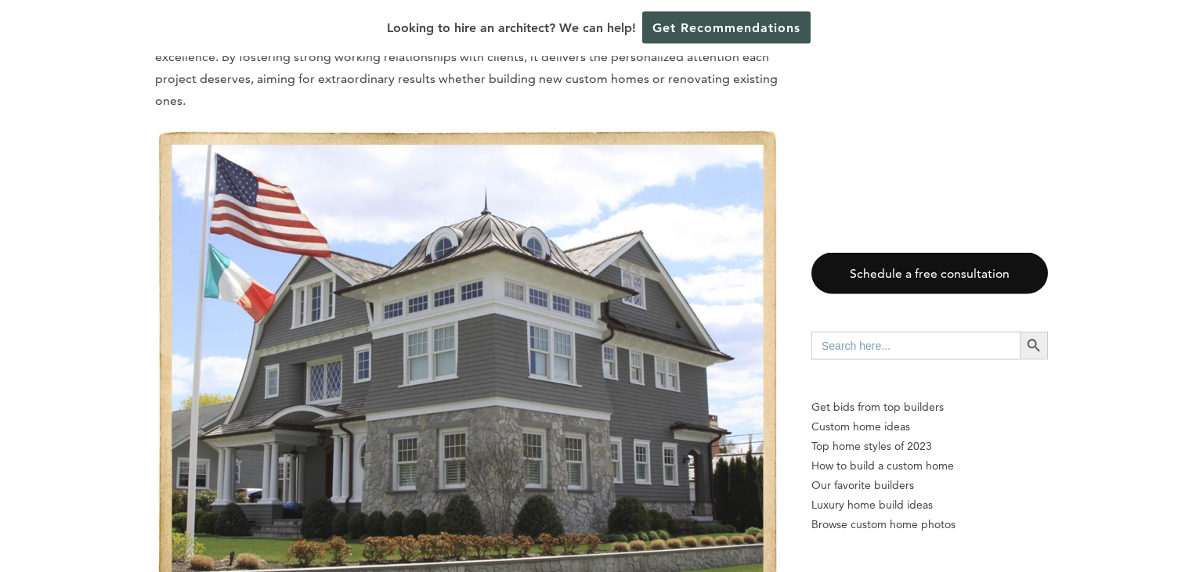
click at [546, 276] on img at bounding box center [467, 370] width 625 height 478
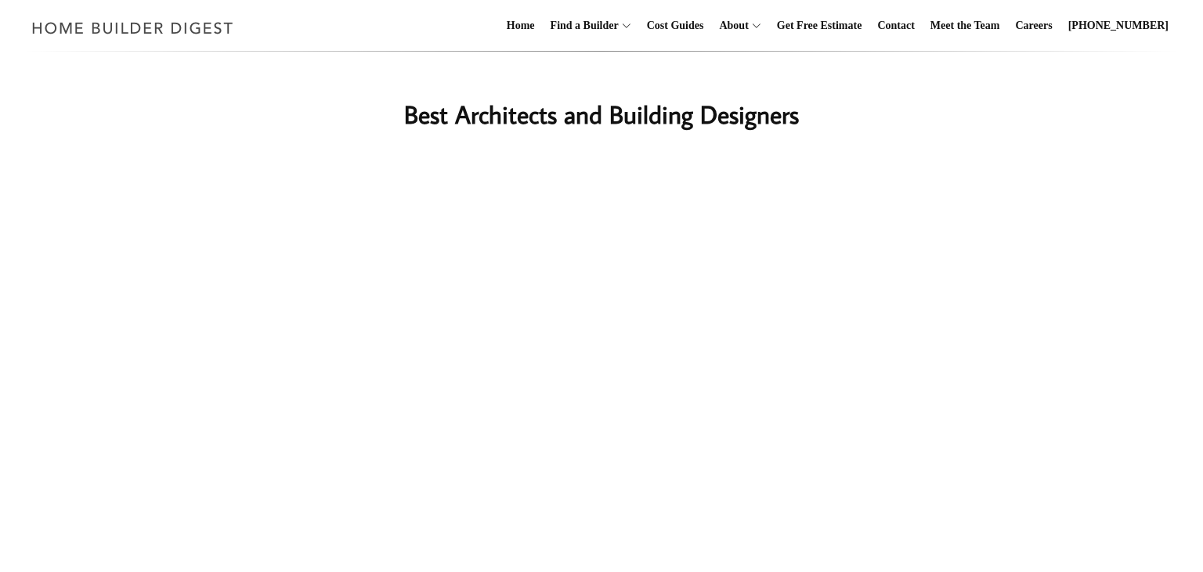
scroll to position [1108, 0]
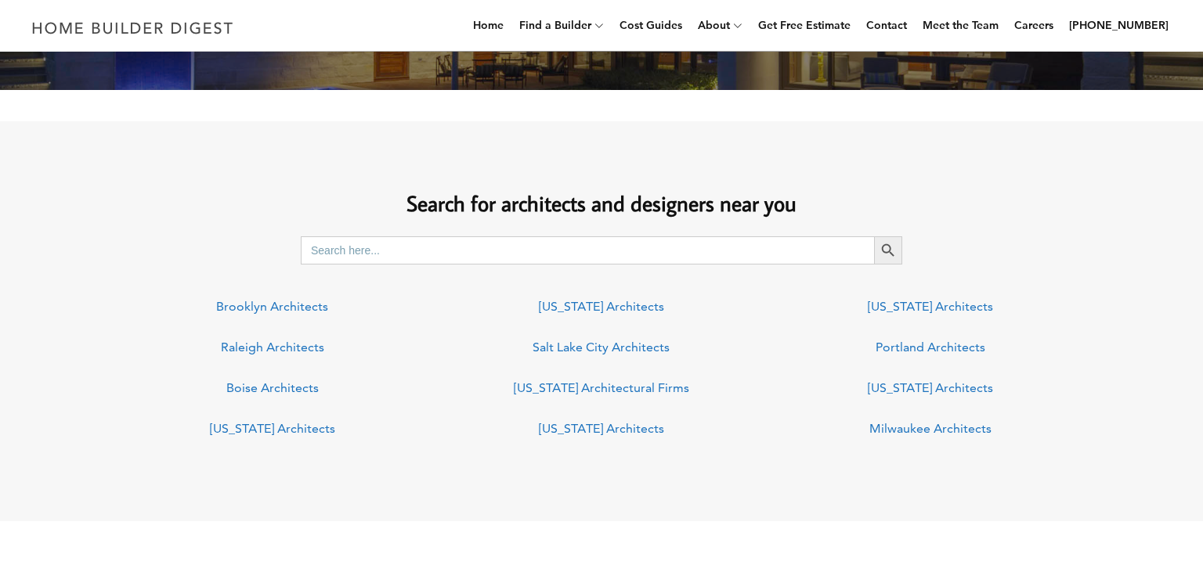
click at [276, 348] on link "Raleigh Architects" at bounding box center [272, 347] width 103 height 15
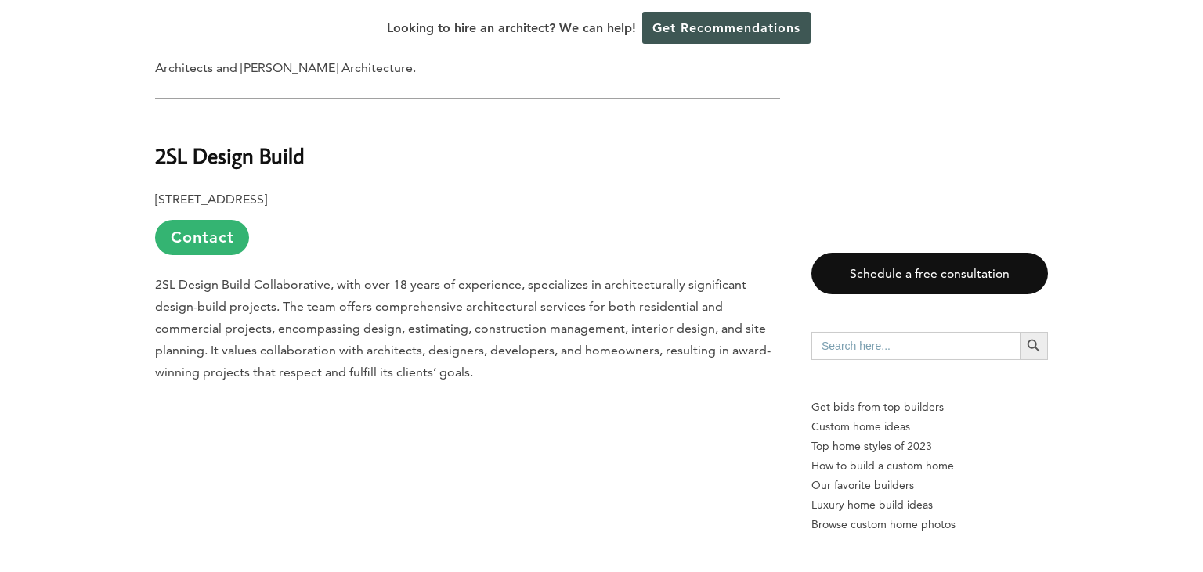
scroll to position [7766, 0]
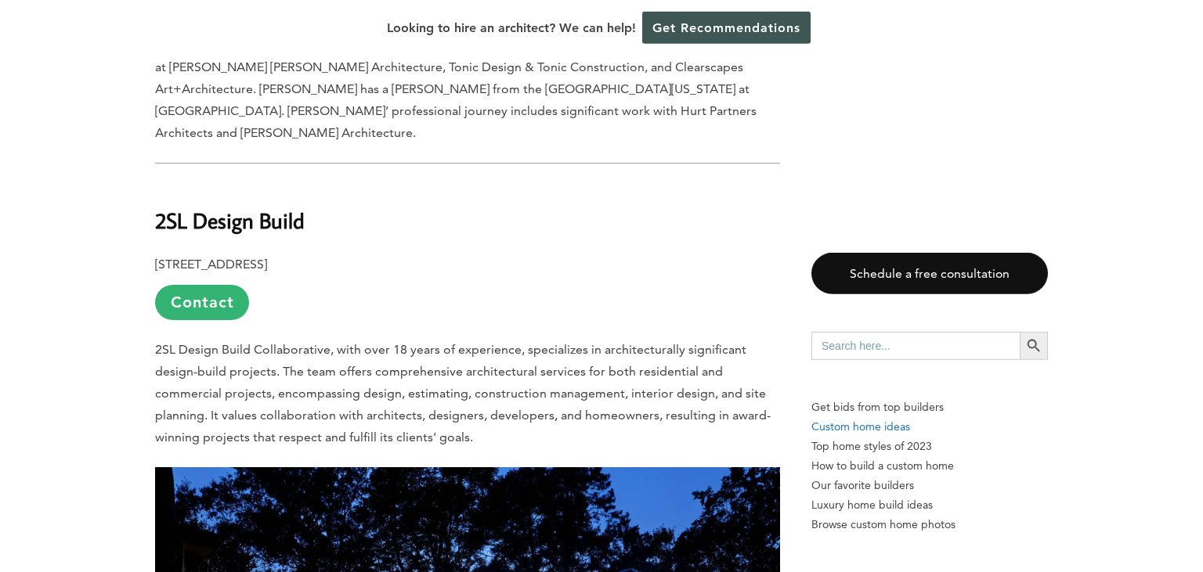
click at [890, 426] on p "Custom home ideas" at bounding box center [929, 427] width 236 height 20
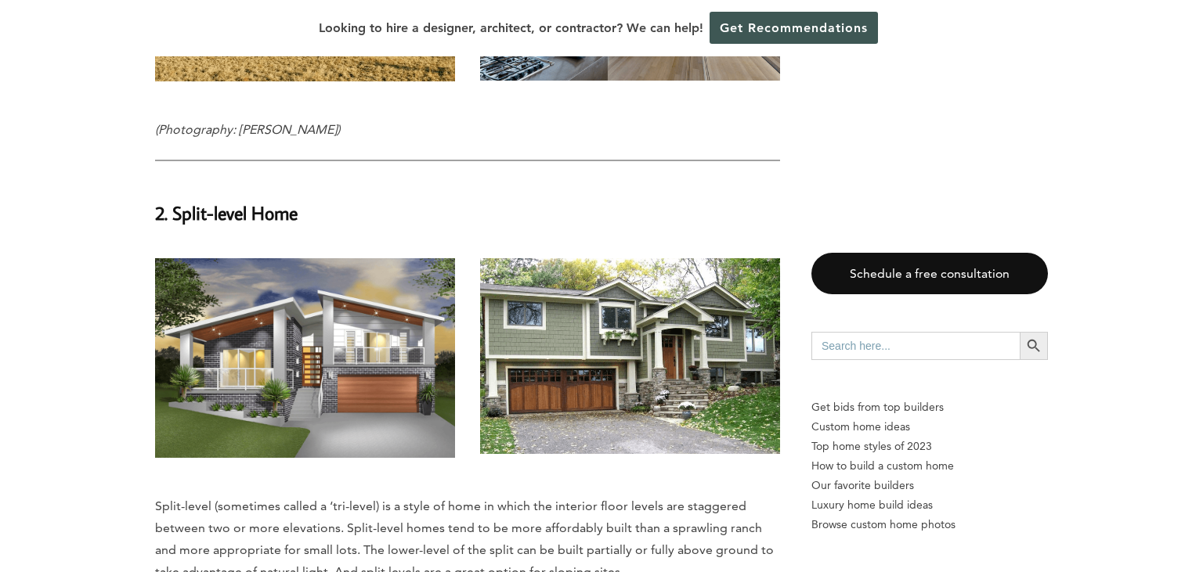
scroll to position [3006, 0]
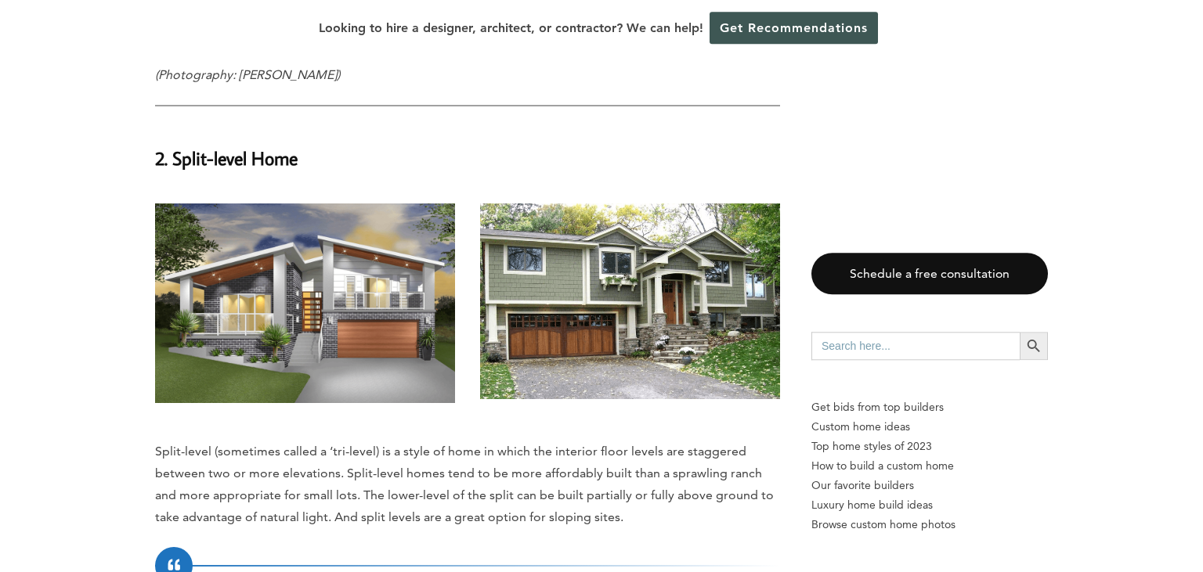
click at [319, 284] on img at bounding box center [305, 304] width 300 height 200
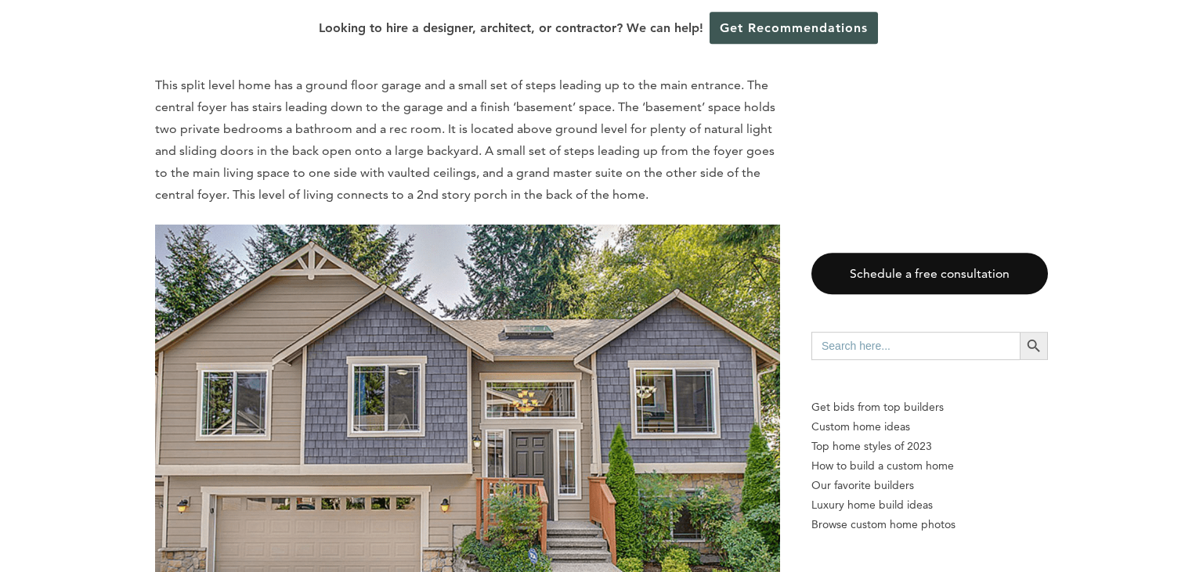
scroll to position [2979, 0]
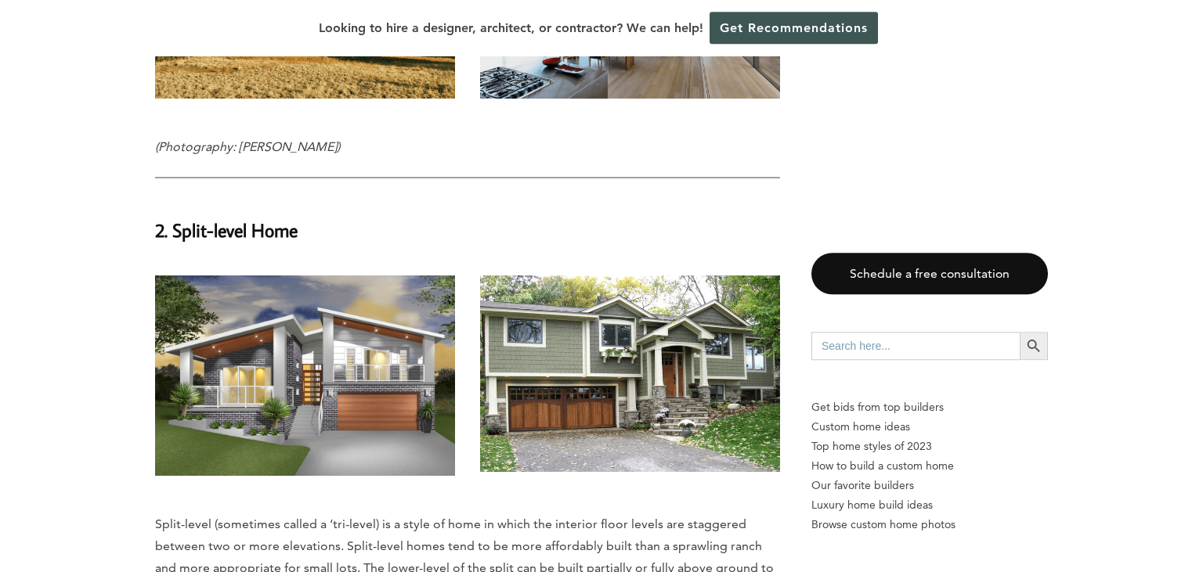
click at [363, 330] on img at bounding box center [305, 376] width 300 height 200
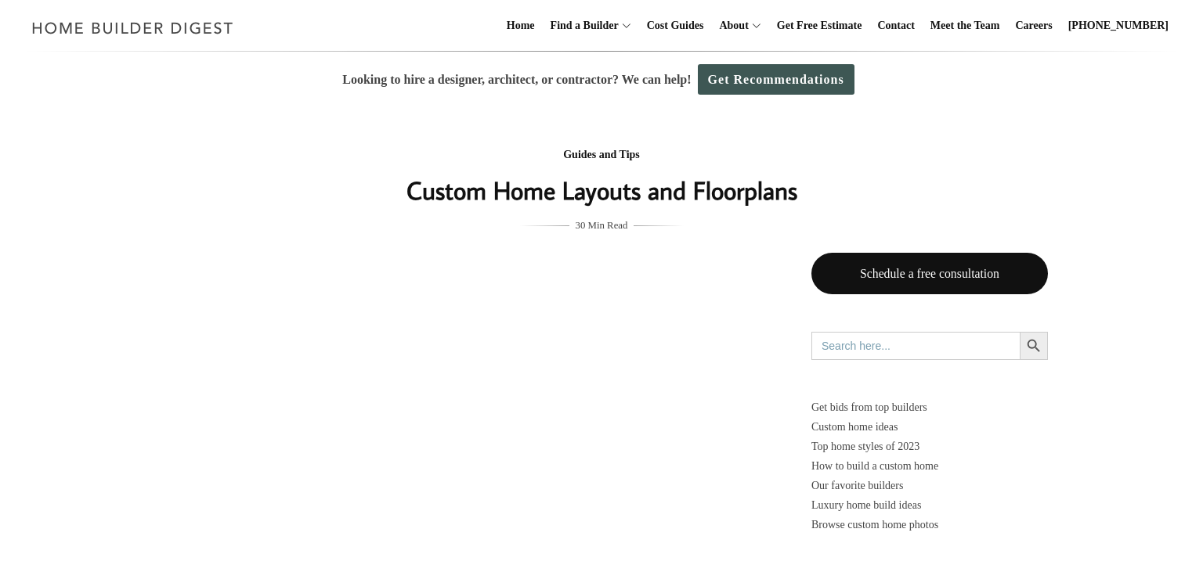
scroll to position [2979, 0]
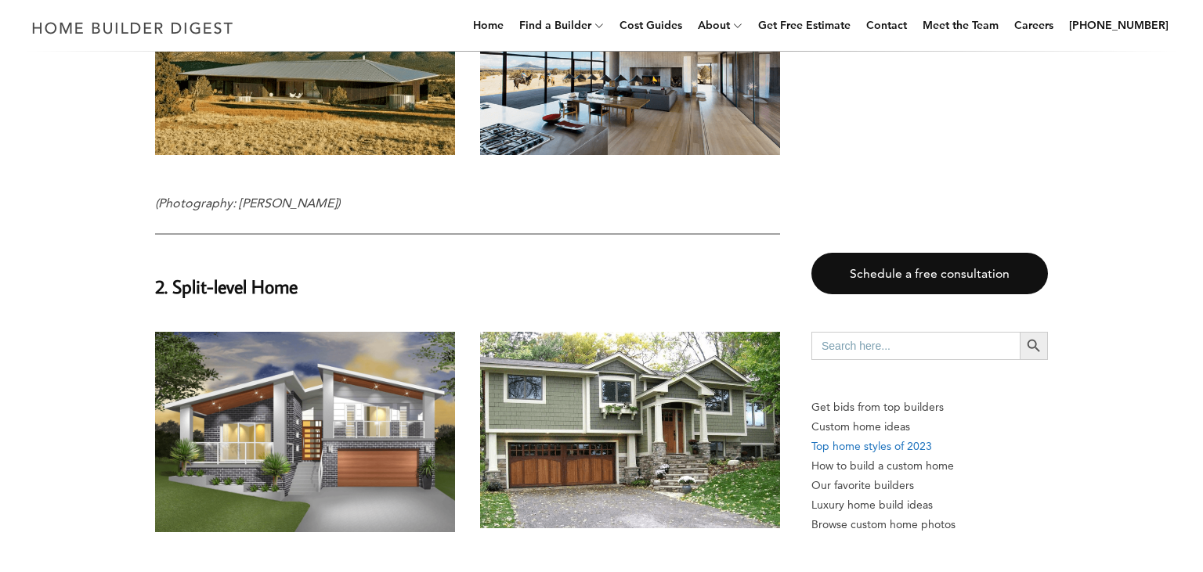
click at [885, 445] on p "Top home styles of 2023" at bounding box center [929, 447] width 236 height 20
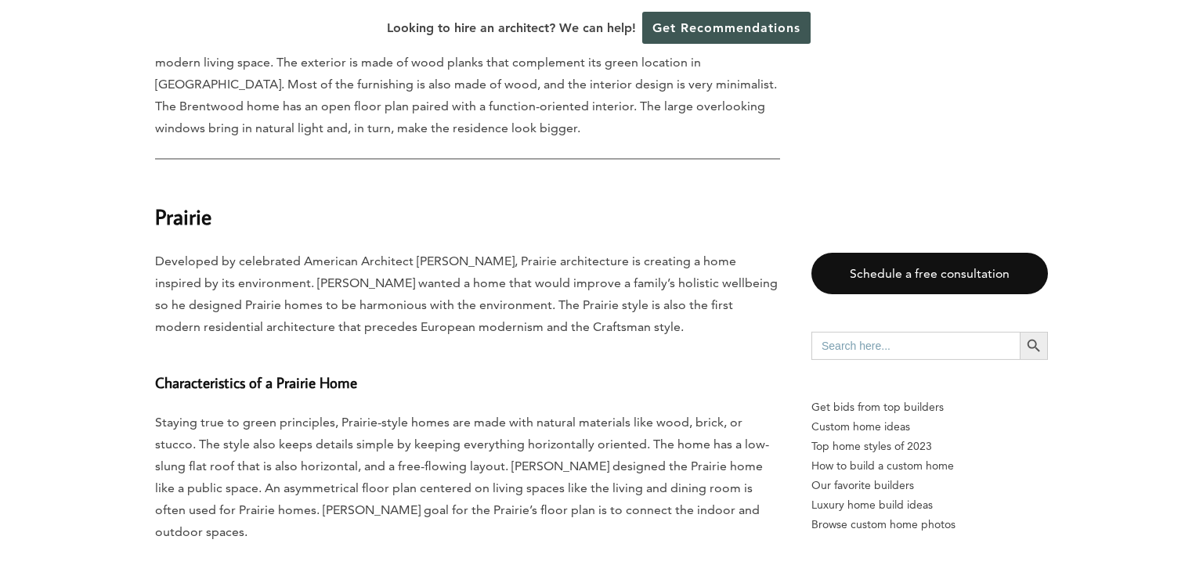
scroll to position [5732, 0]
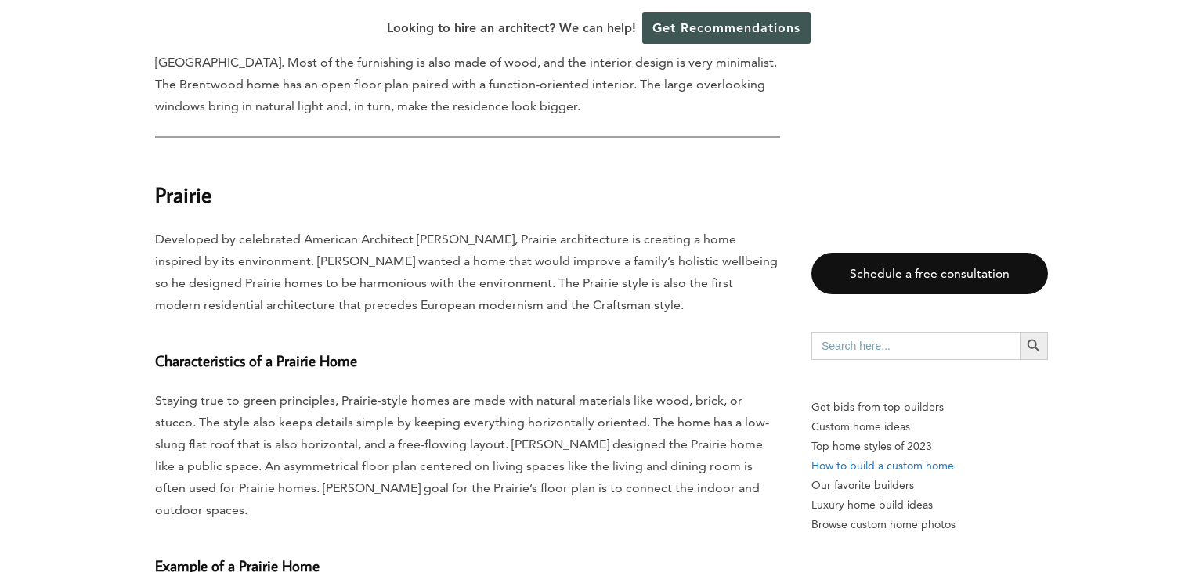
click at [918, 464] on p "How to build a custom home" at bounding box center [929, 466] width 236 height 20
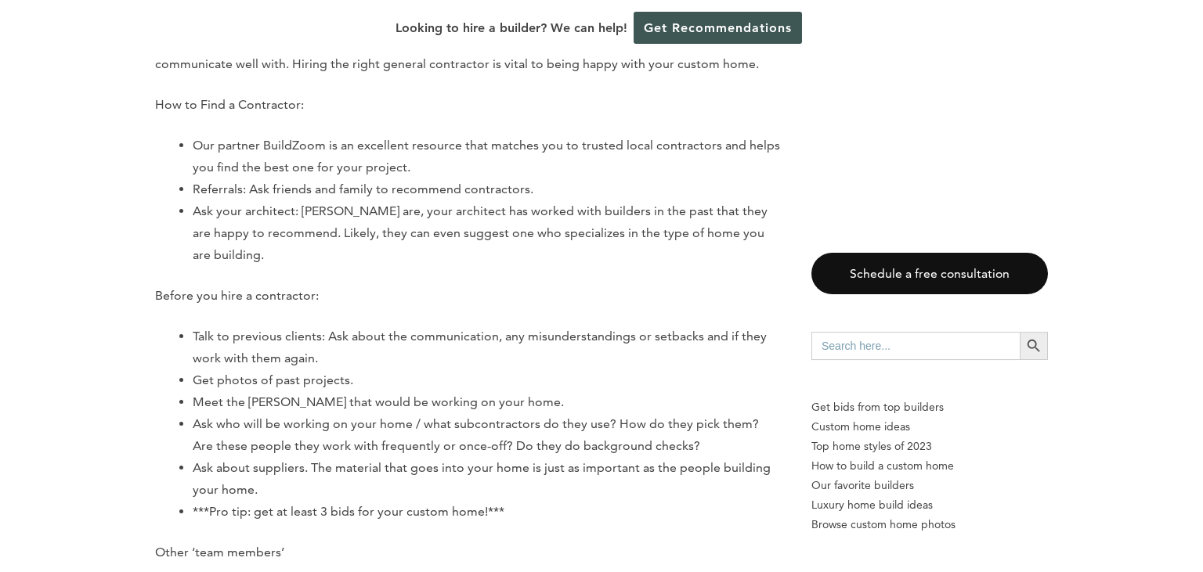
scroll to position [10328, 0]
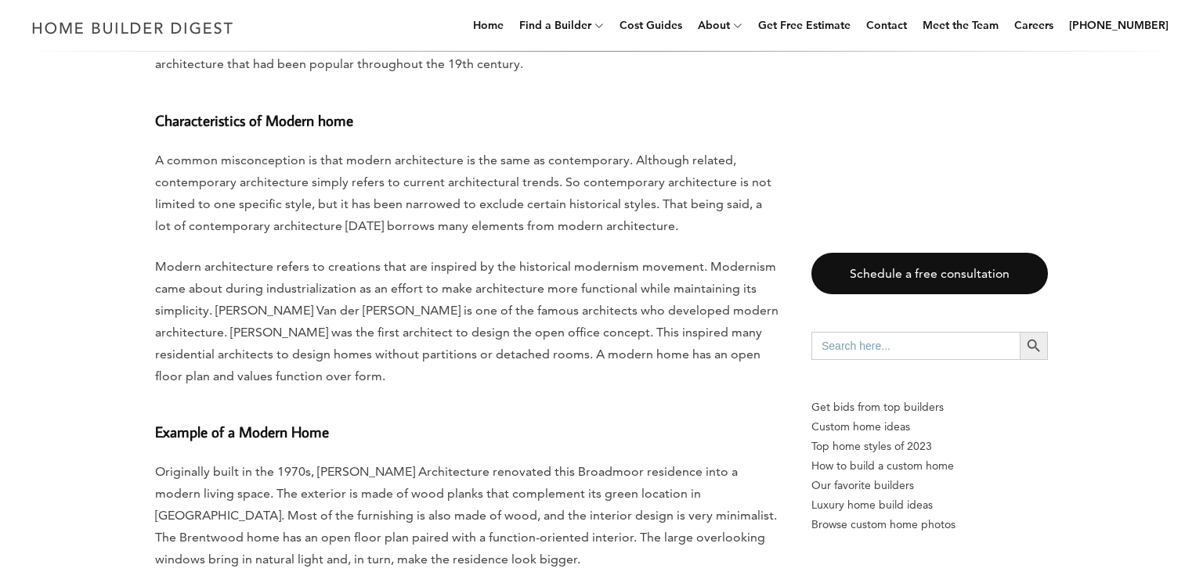
scroll to position [5732, 0]
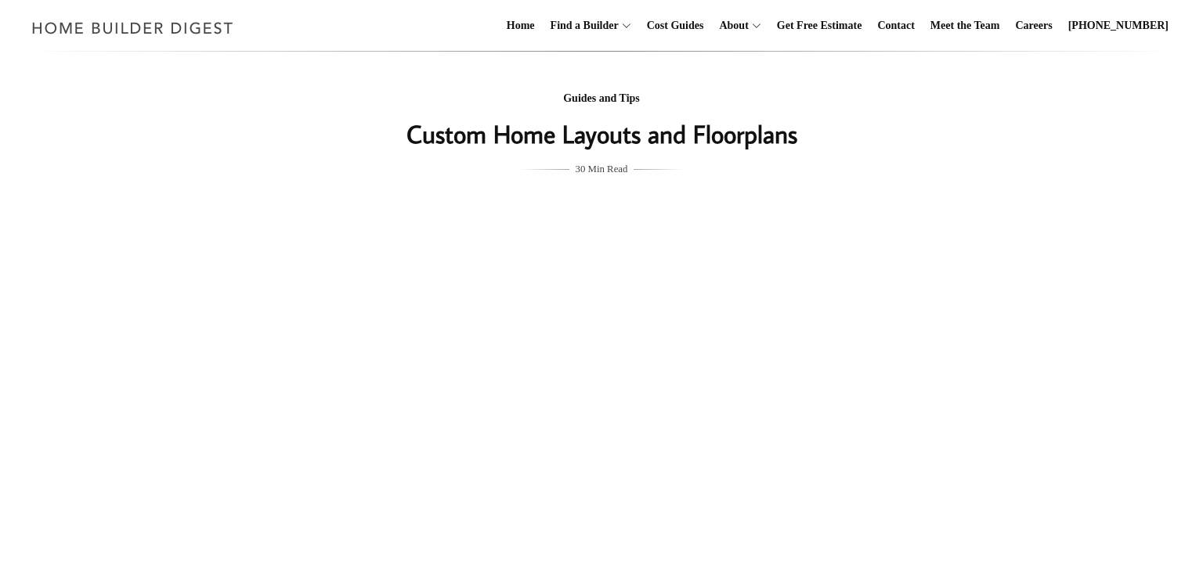
scroll to position [2979, 0]
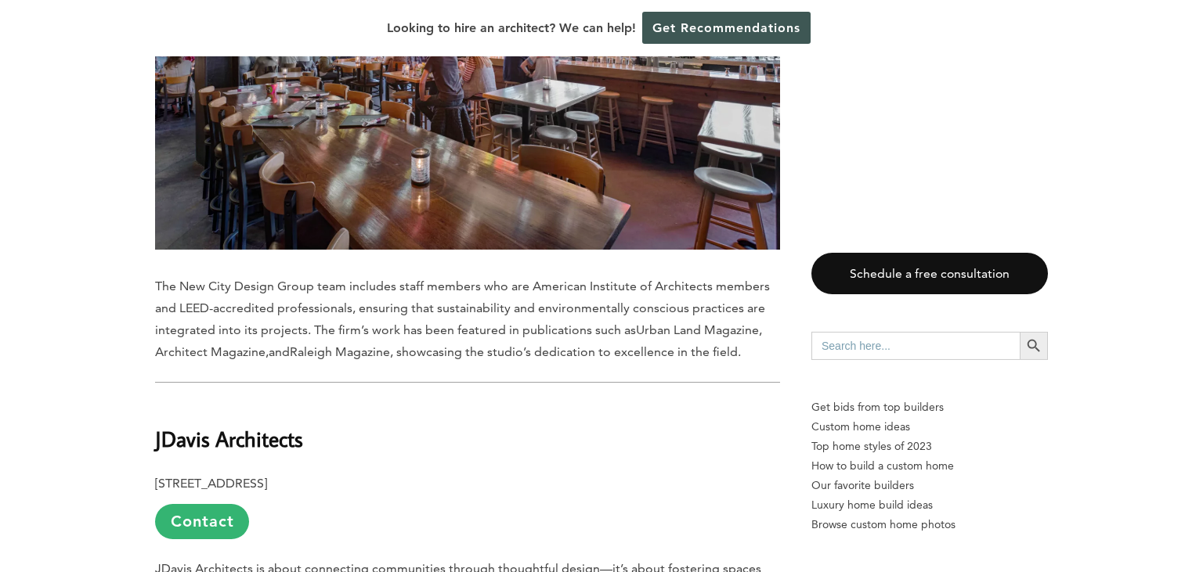
scroll to position [3880, 0]
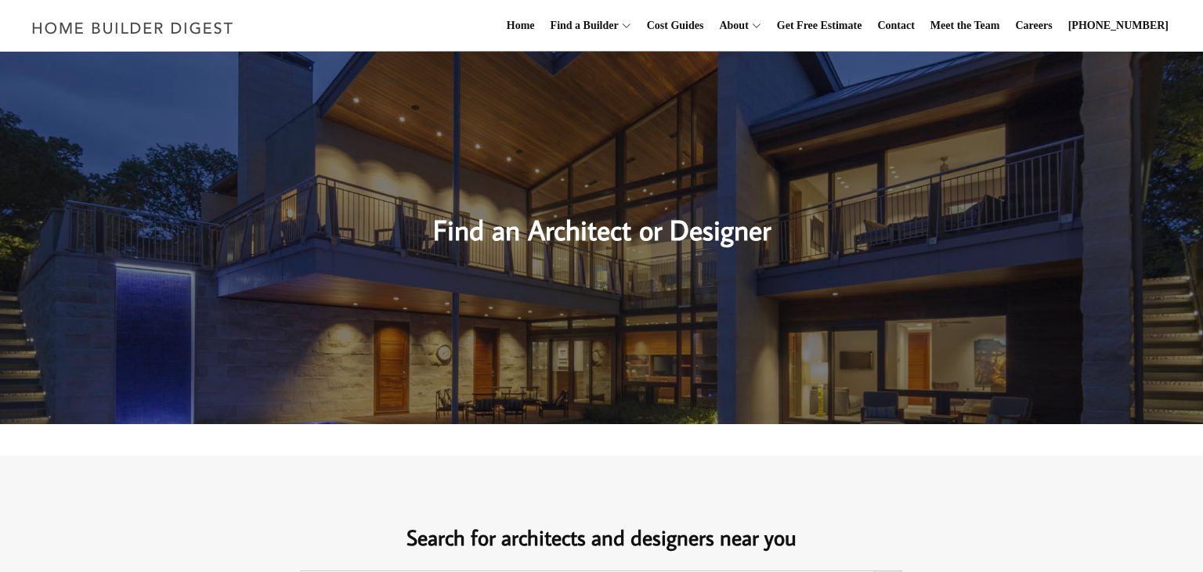
scroll to position [1108, 0]
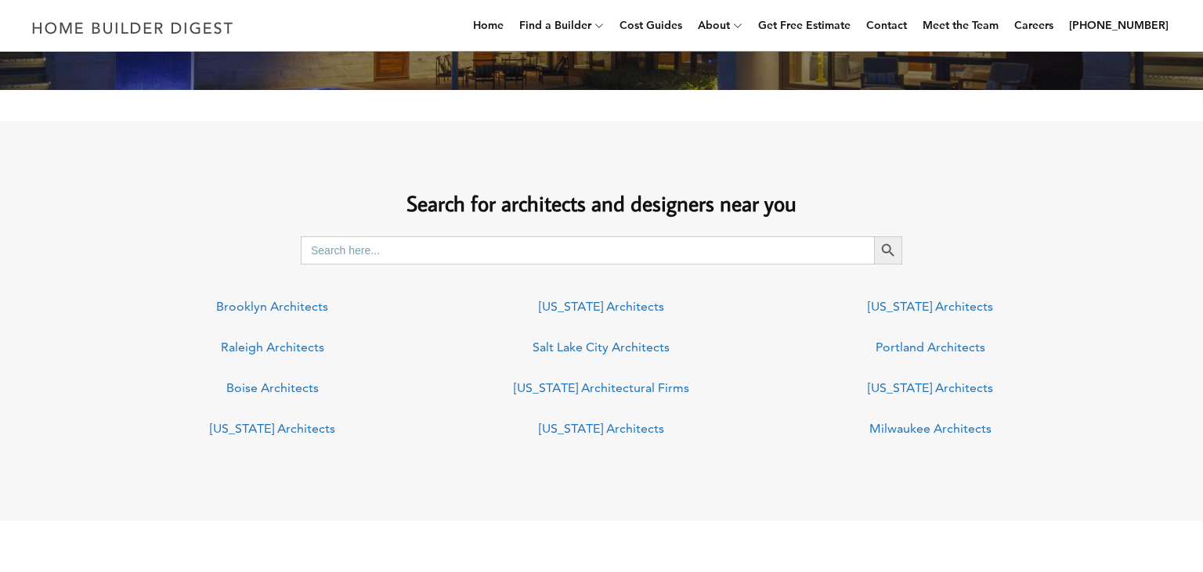
click at [591, 349] on link "Salt Lake City Architects" at bounding box center [600, 347] width 137 height 15
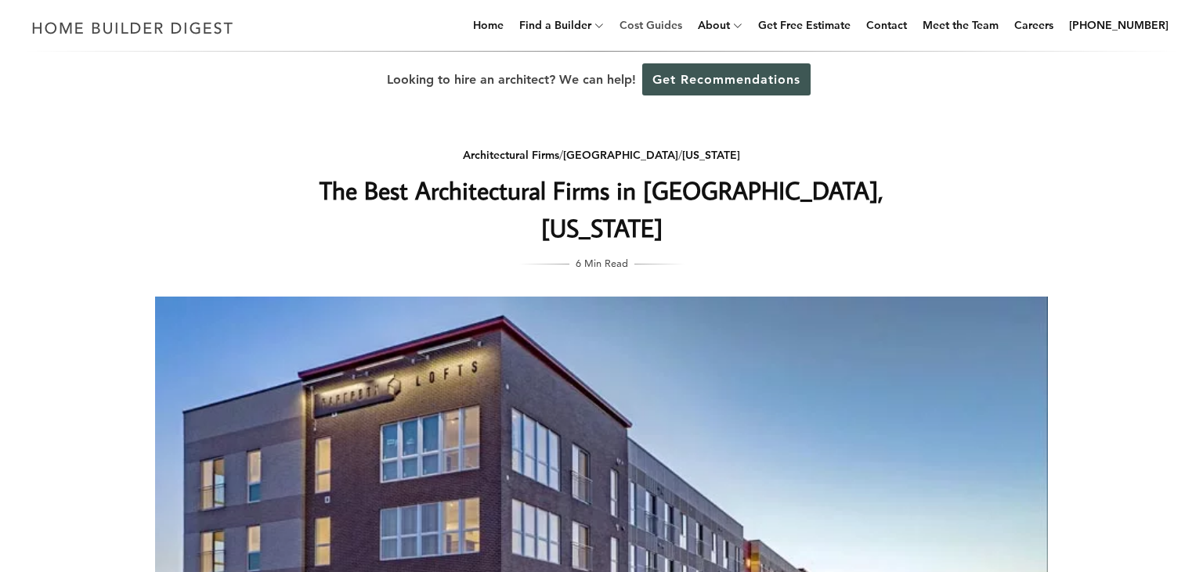
click at [685, 23] on link "Cost Guides" at bounding box center [650, 25] width 75 height 50
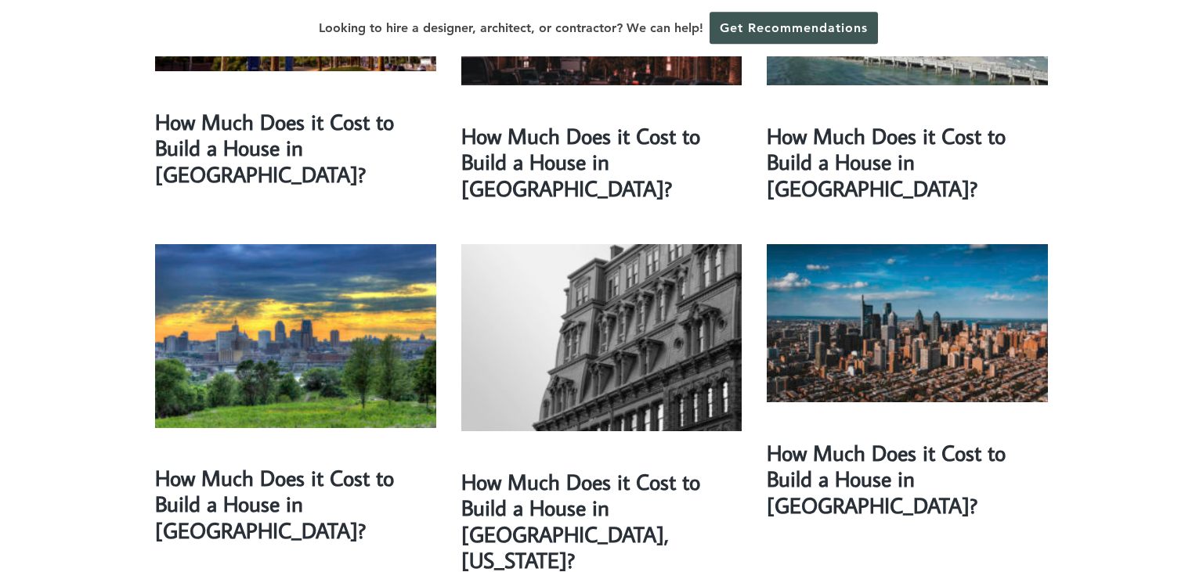
scroll to position [1766, 0]
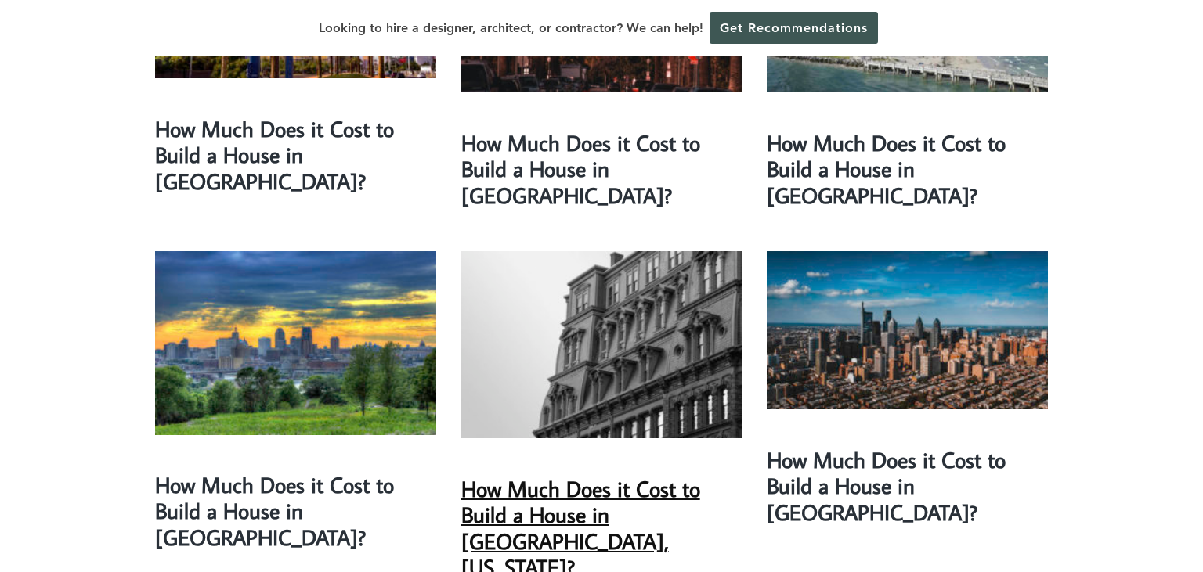
click at [606, 474] on link "How Much Does it Cost to Build a House in [GEOGRAPHIC_DATA], [US_STATE]?" at bounding box center [580, 528] width 239 height 108
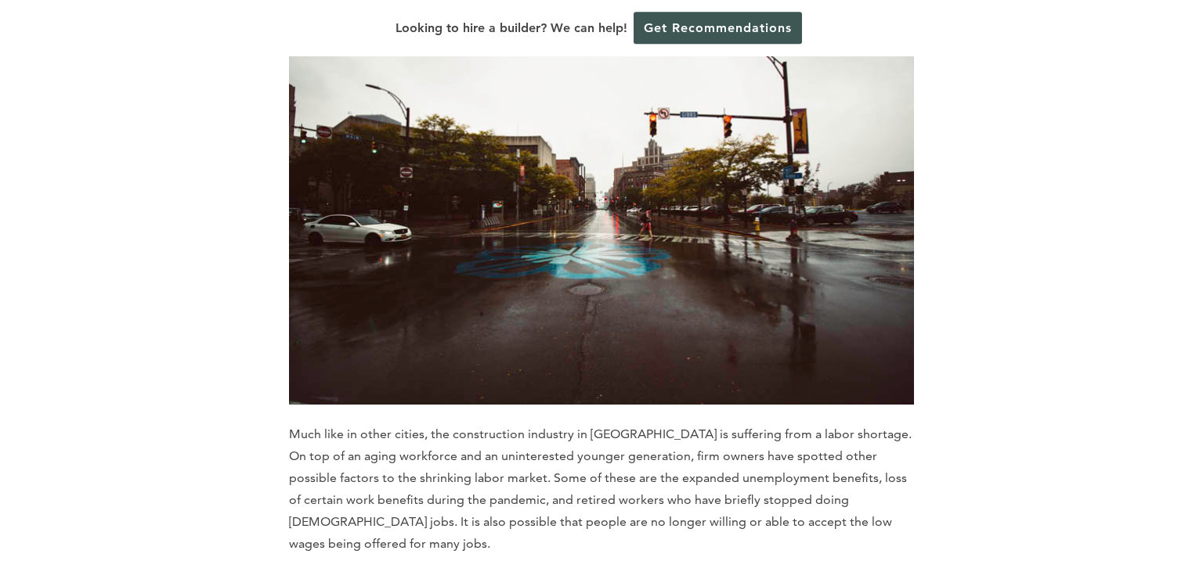
scroll to position [6337, 0]
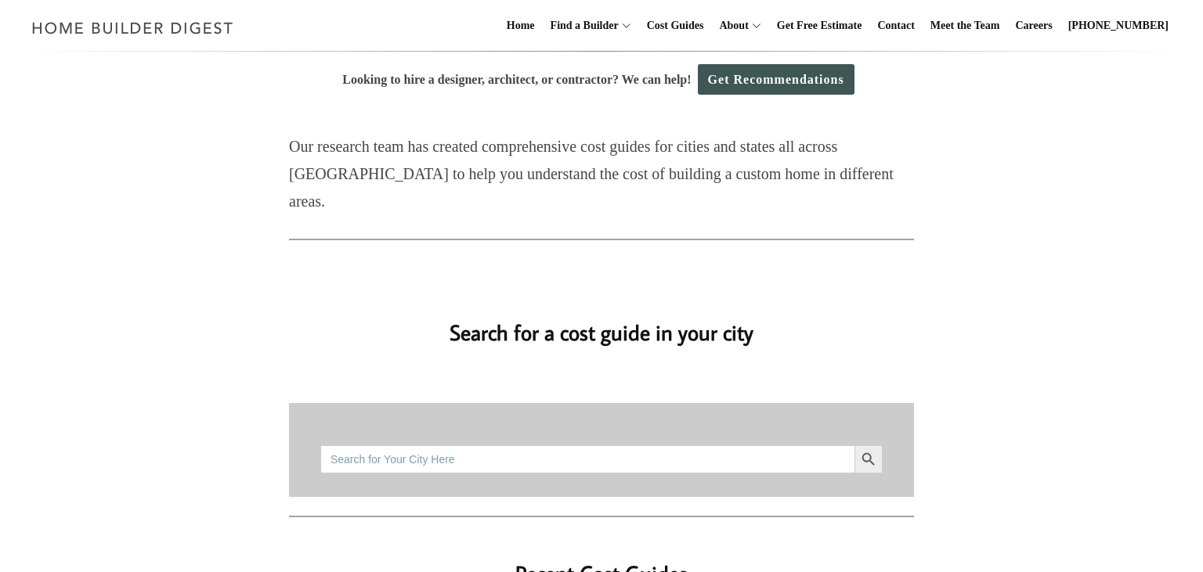
scroll to position [1766, 0]
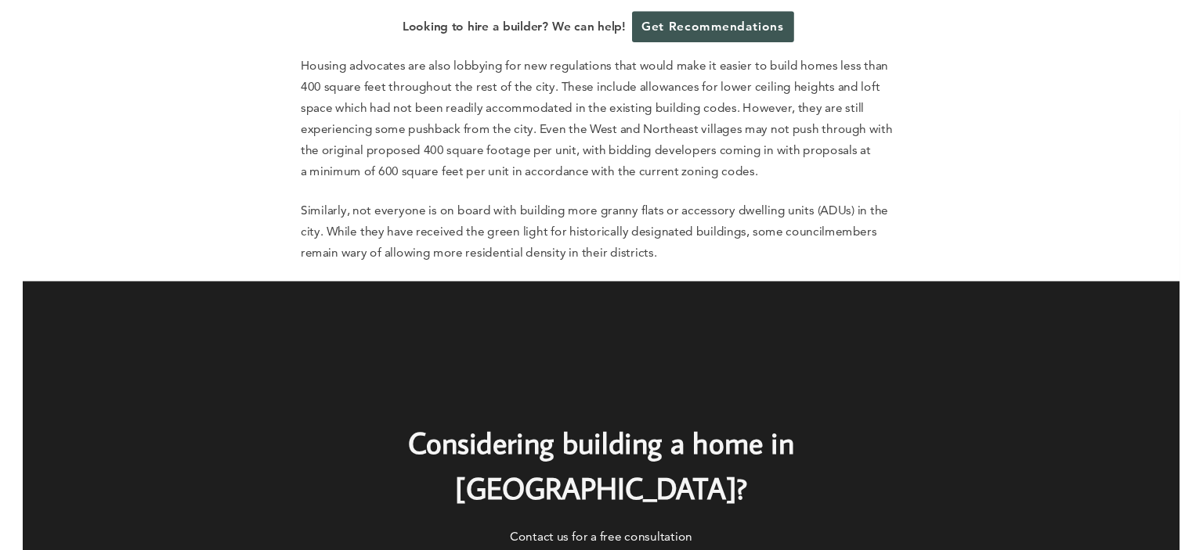
scroll to position [6361, 0]
